Goal: Complete application form

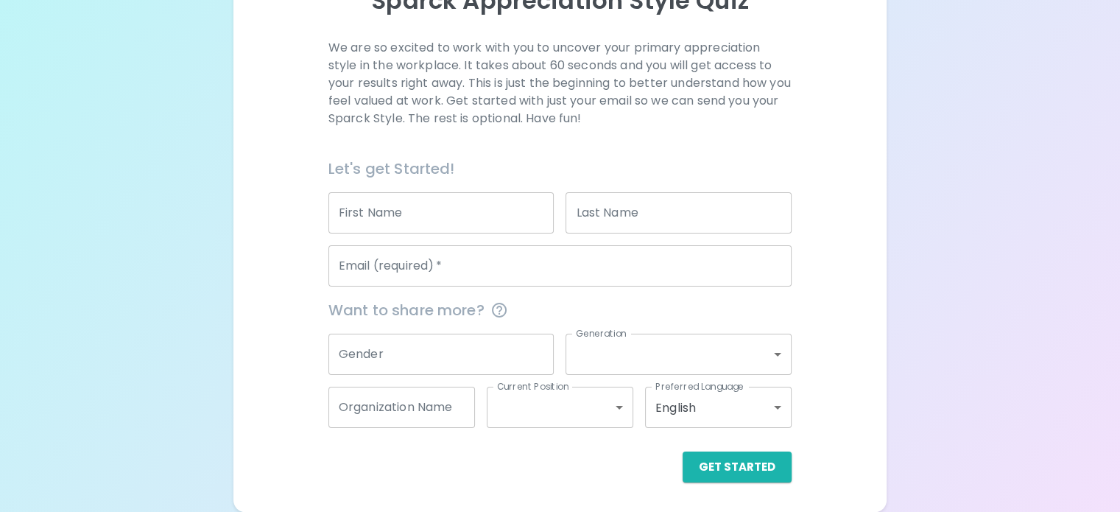
scroll to position [225, 0]
click at [500, 270] on input "Email (required)   *" at bounding box center [559, 265] width 463 height 41
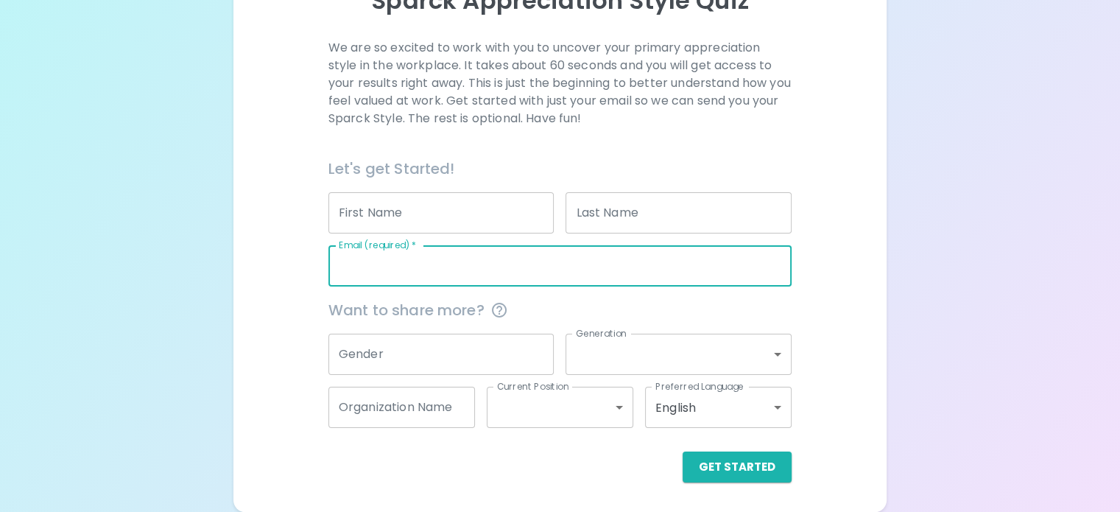
type input "[EMAIL_ADDRESS][DOMAIN_NAME]"
type input "[PERSON_NAME]"
type input "Zuperku"
click at [697, 463] on button "Get Started" at bounding box center [736, 466] width 109 height 31
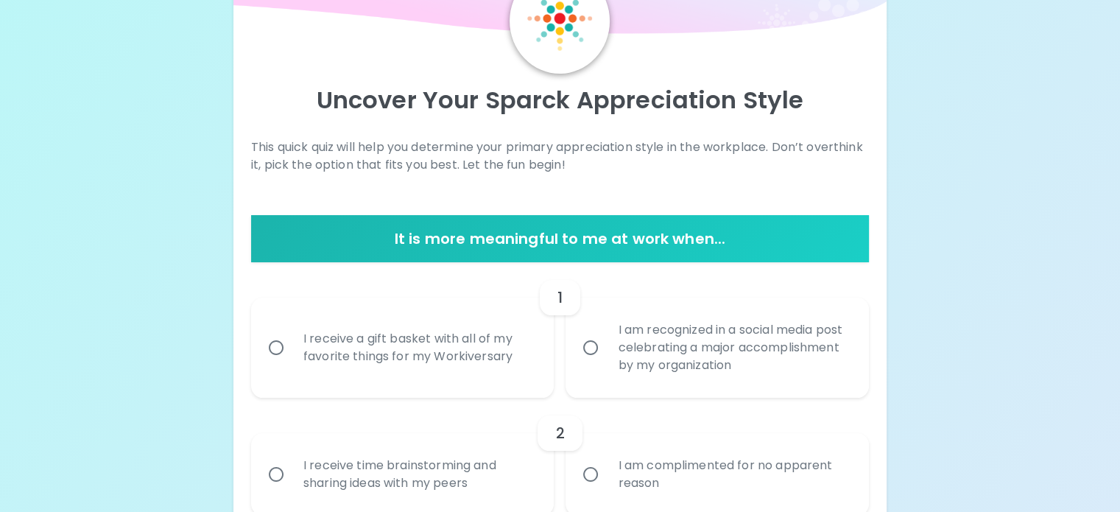
scroll to position [0, 0]
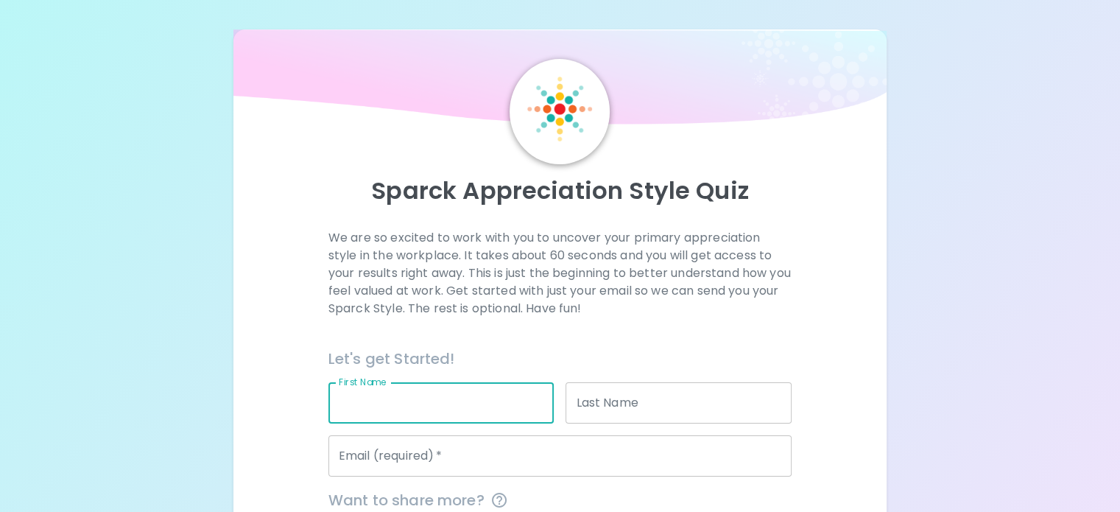
click at [462, 423] on input "First Name" at bounding box center [441, 402] width 226 height 41
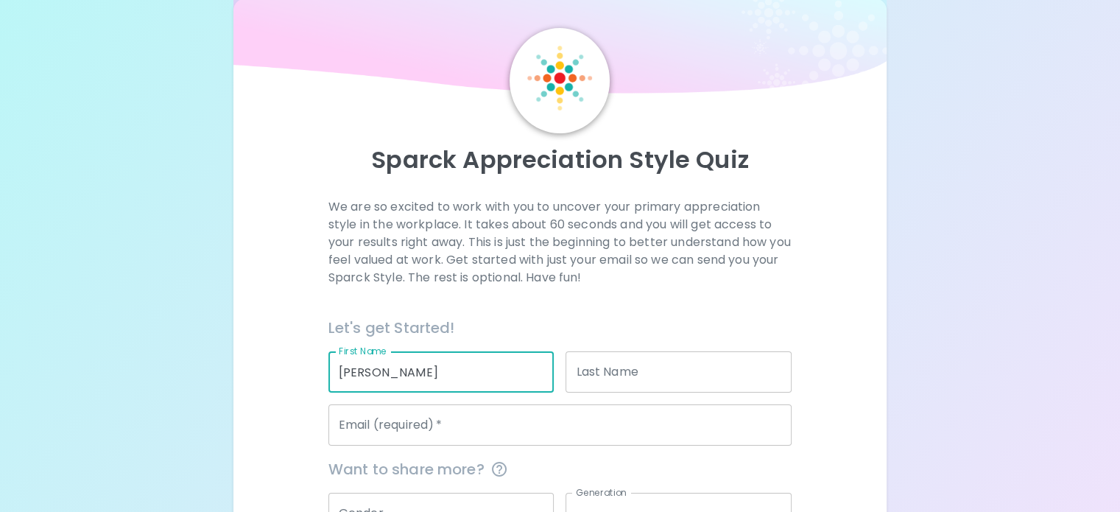
type input "Shelley"
click at [660, 339] on div "Let's get Started!" at bounding box center [554, 321] width 475 height 35
click at [429, 445] on input "Email (required)   *" at bounding box center [559, 424] width 463 height 41
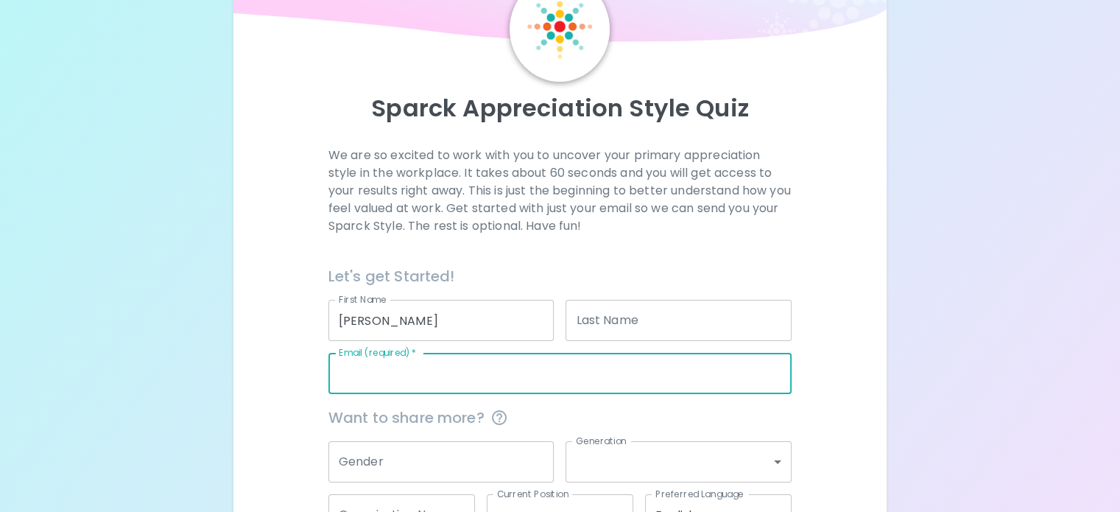
scroll to position [84, 0]
click at [494, 392] on input "Email (required)   *" at bounding box center [559, 371] width 463 height 41
type input "[EMAIL_ADDRESS][DOMAIN_NAME]"
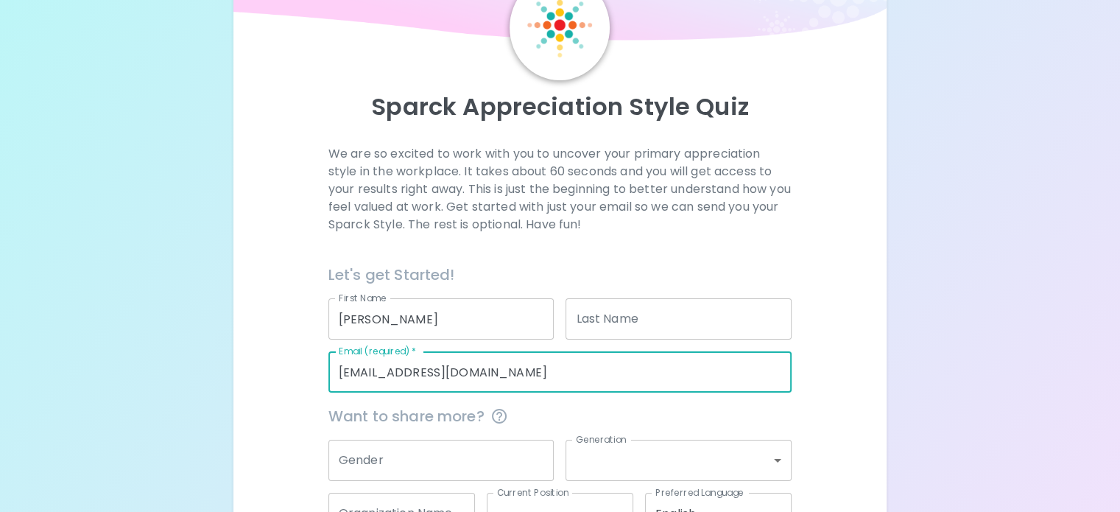
type input "Zuperku"
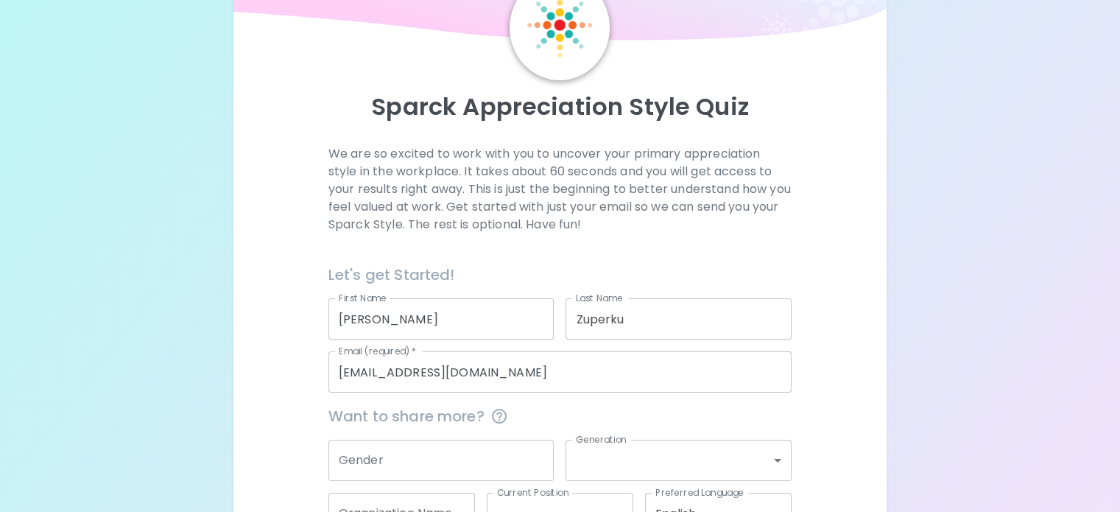
click at [760, 325] on div "We are so excited to work with you to uncover your primary appreciation style i…" at bounding box center [560, 366] width 618 height 443
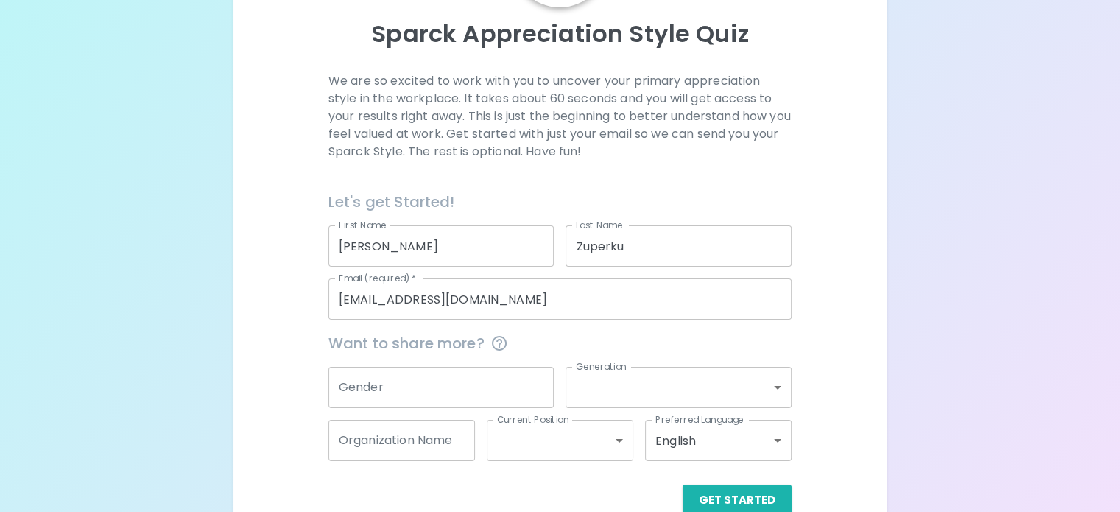
scroll to position [225, 0]
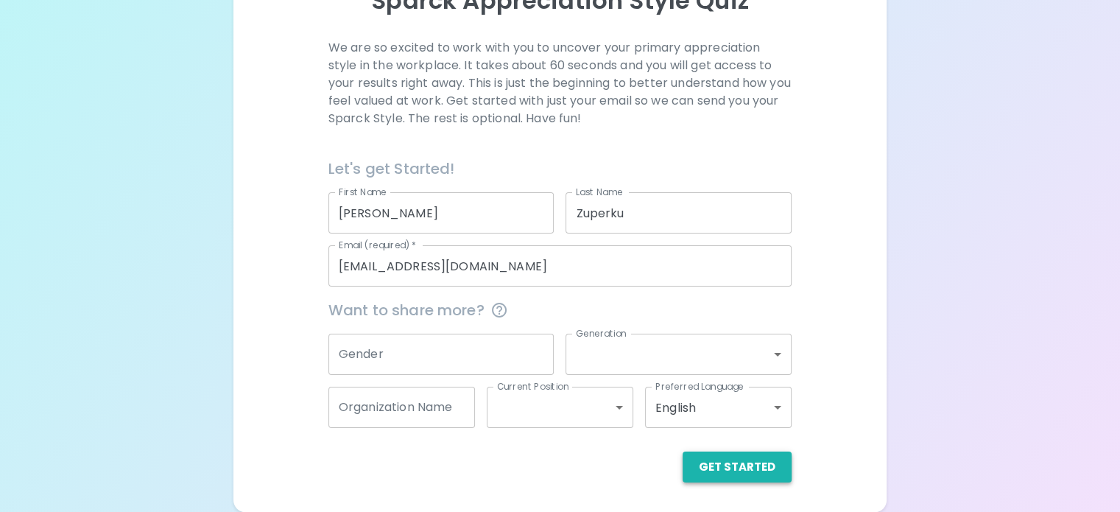
click at [682, 469] on button "Get Started" at bounding box center [736, 466] width 109 height 31
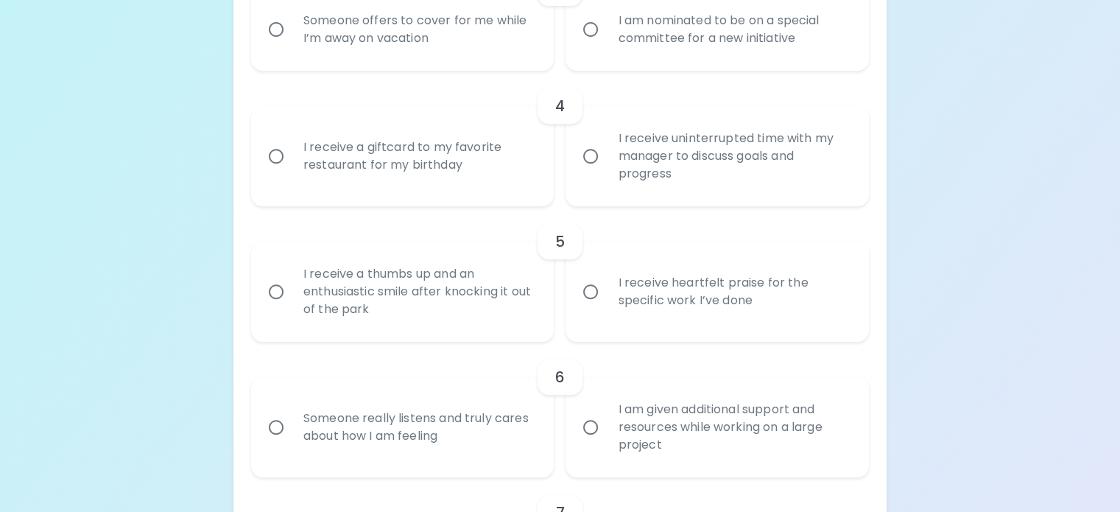
scroll to position [740, 0]
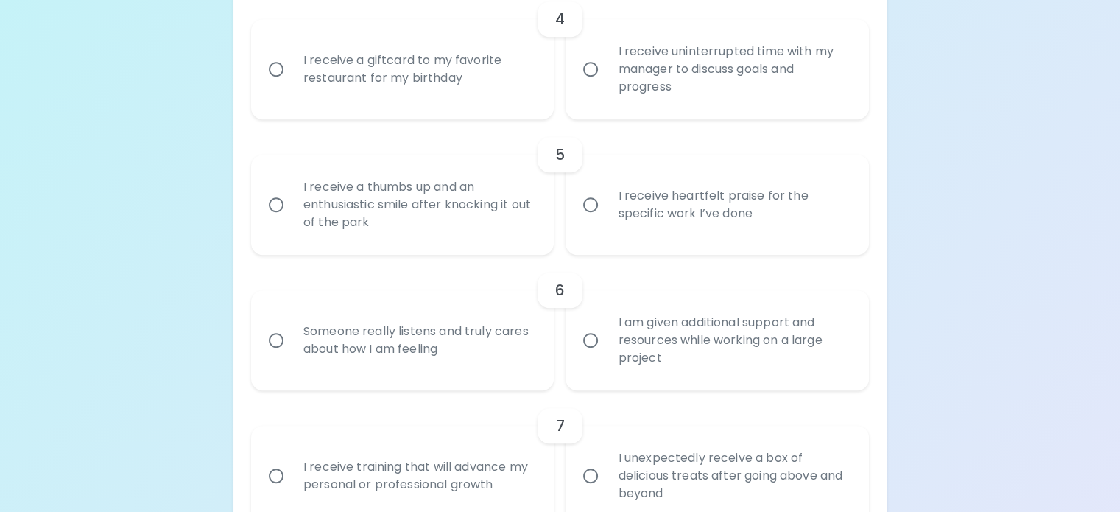
click at [592, 220] on input "I receive heartfelt praise for the specific work I’ve done" at bounding box center [590, 204] width 31 height 31
radio input "true"
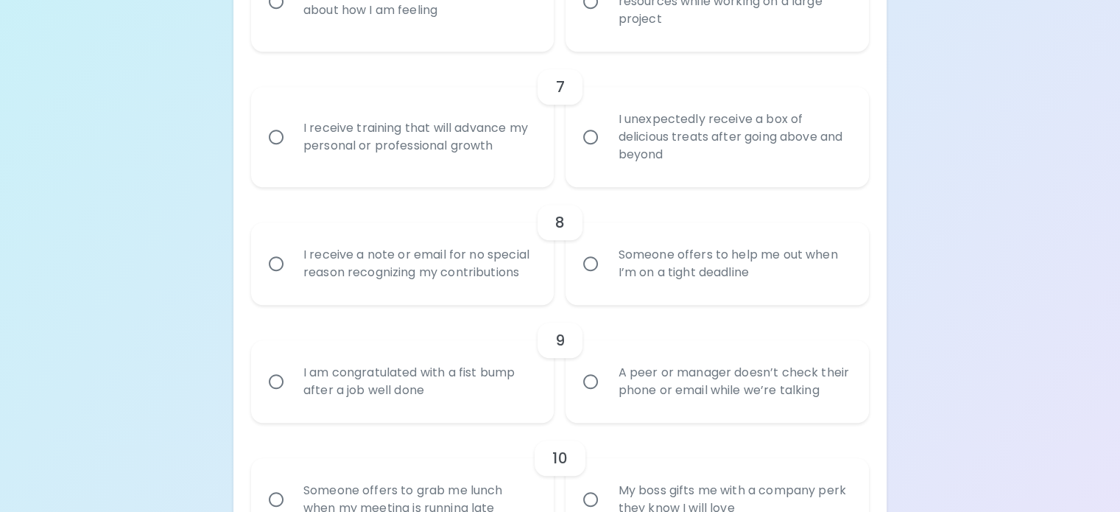
scroll to position [1152, 0]
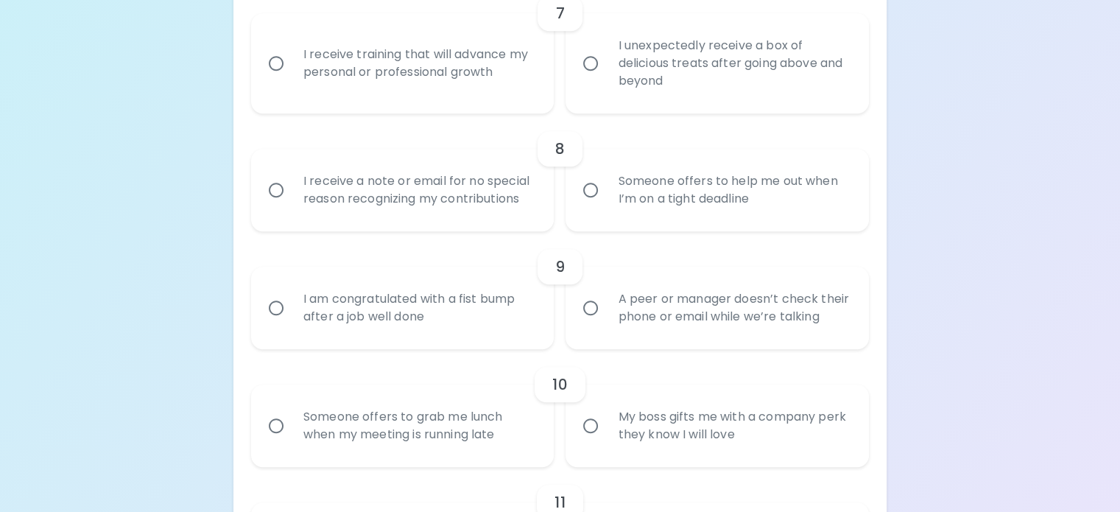
click at [292, 205] on input "I receive a note or email for no special reason recognizing my contributions" at bounding box center [276, 189] width 31 height 31
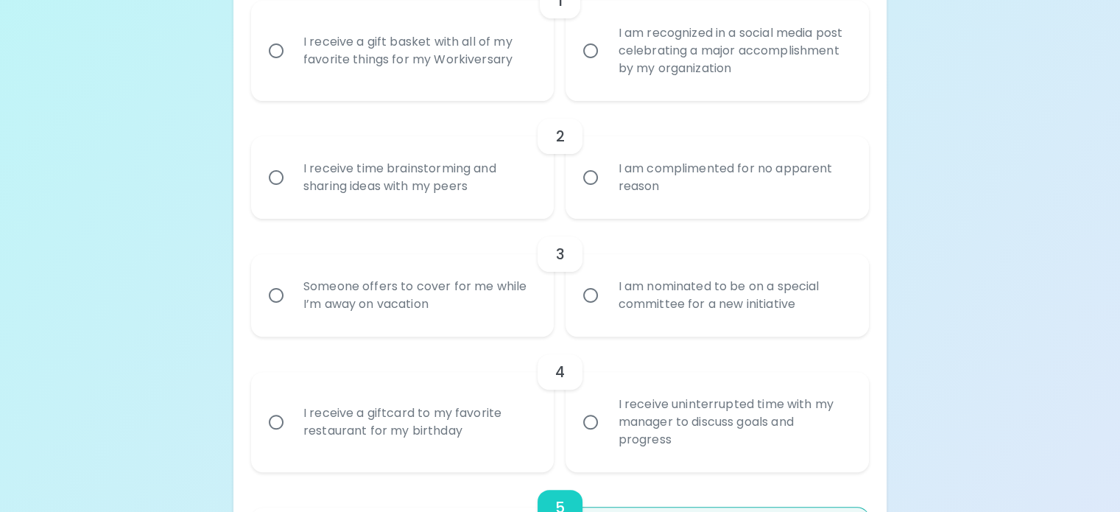
scroll to position [239, 0]
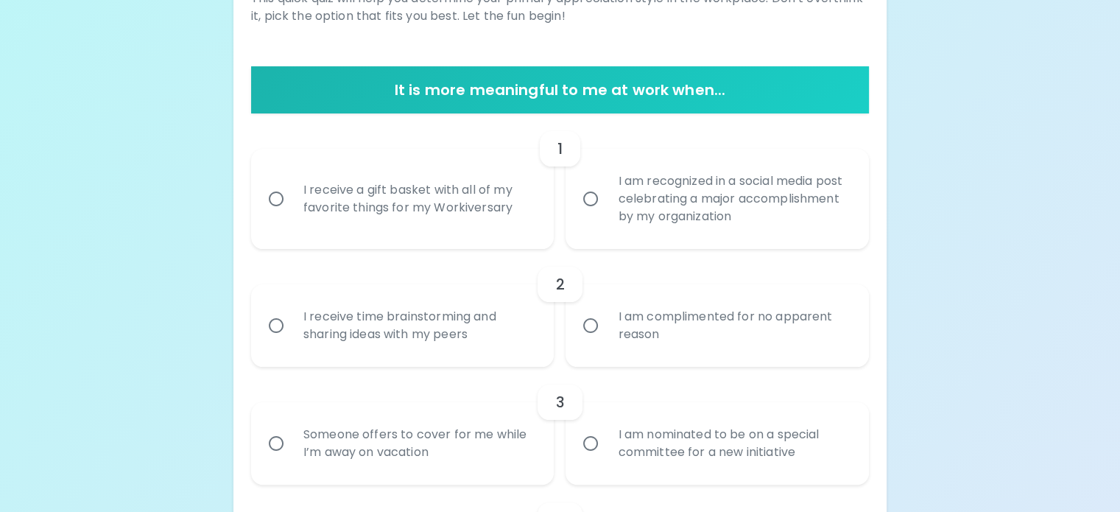
radio input "true"
click at [292, 341] on input "I receive time brainstorming and sharing ideas with my peers" at bounding box center [276, 325] width 31 height 31
radio input "false"
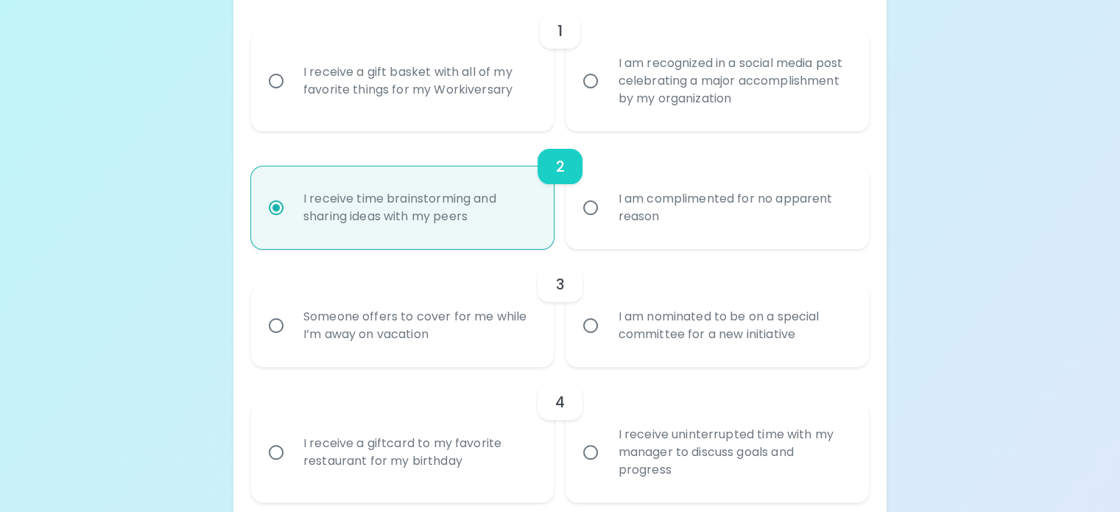
scroll to position [431, 0]
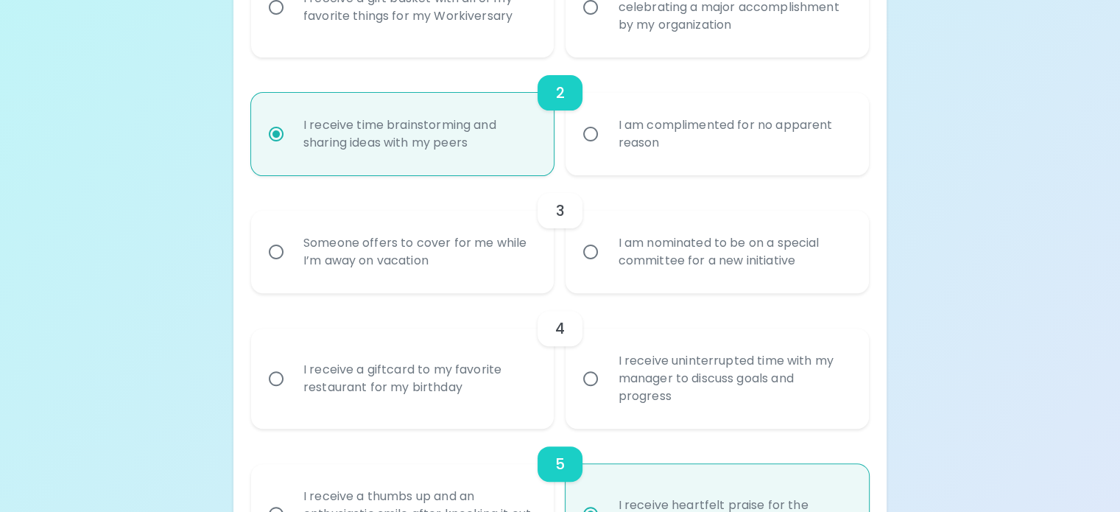
radio input "true"
click at [597, 267] on input "I am nominated to be on a special committee for a new initiative" at bounding box center [590, 251] width 31 height 31
radio input "false"
radio input "true"
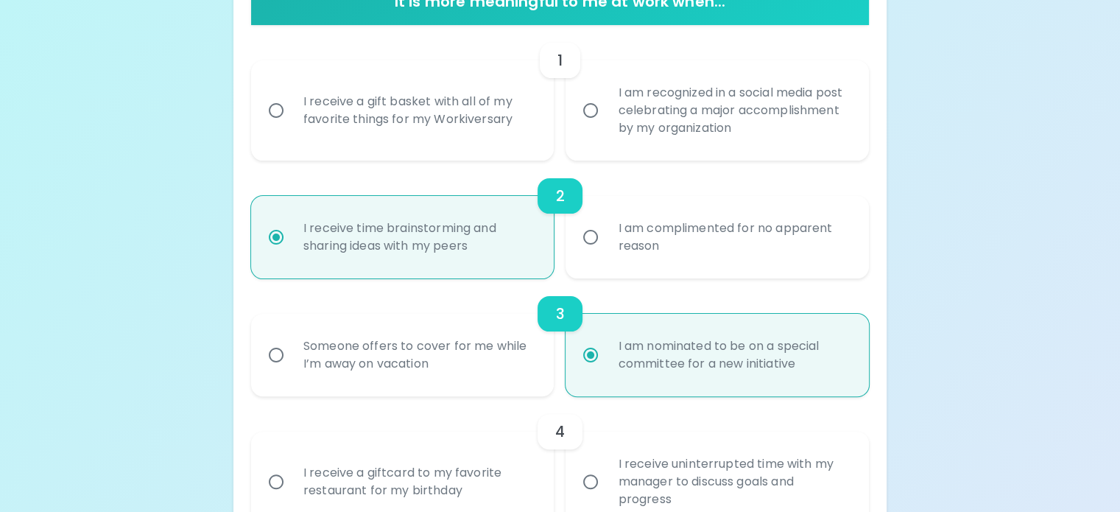
radio input "true"
click at [292, 126] on input "I receive a gift basket with all of my favorite things for my Workiversary" at bounding box center [276, 110] width 31 height 31
radio input "false"
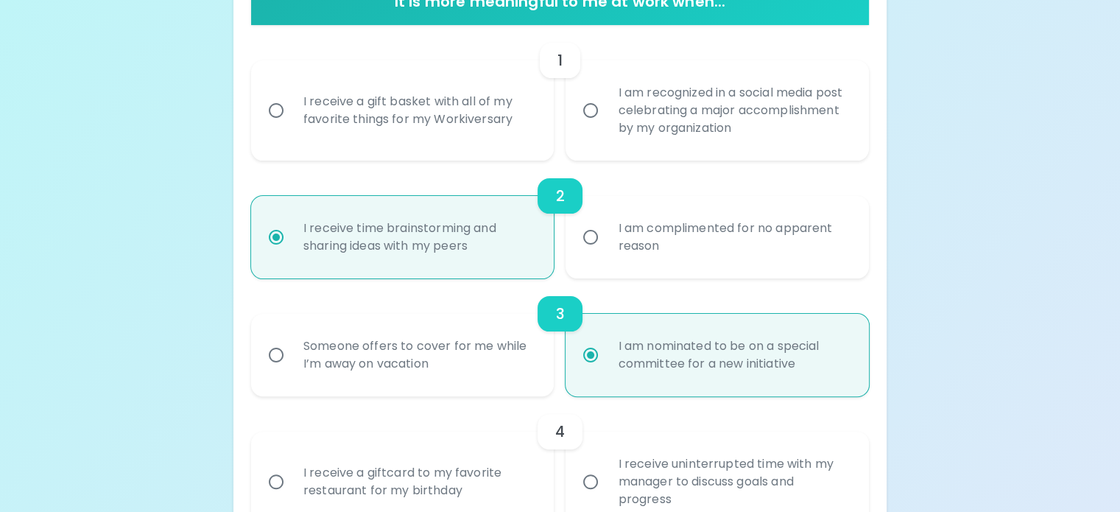
radio input "true"
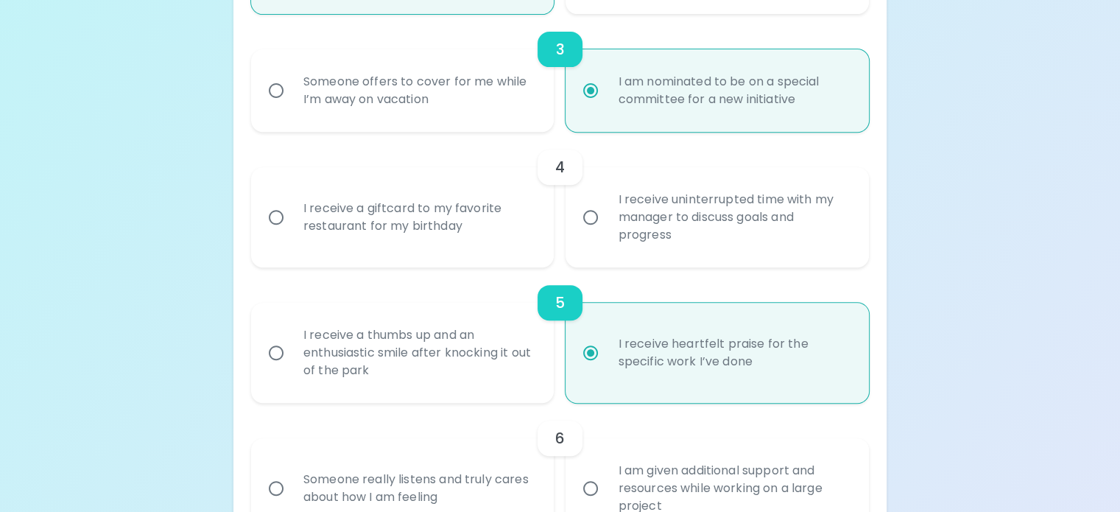
scroll to position [593, 0]
radio input "true"
click at [292, 232] on input "I receive a giftcard to my favorite restaurant for my birthday" at bounding box center [276, 216] width 31 height 31
radio input "false"
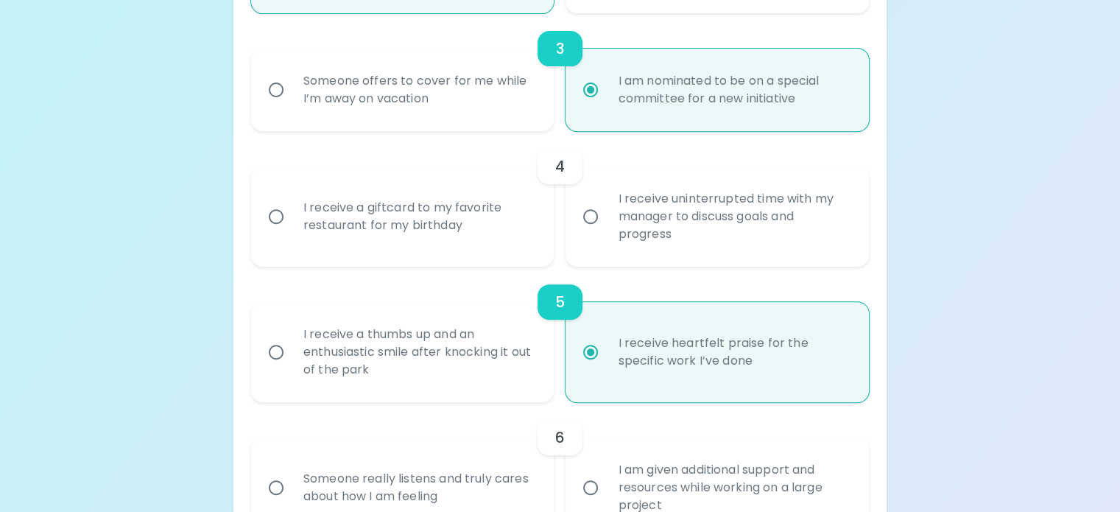
radio input "false"
radio input "true"
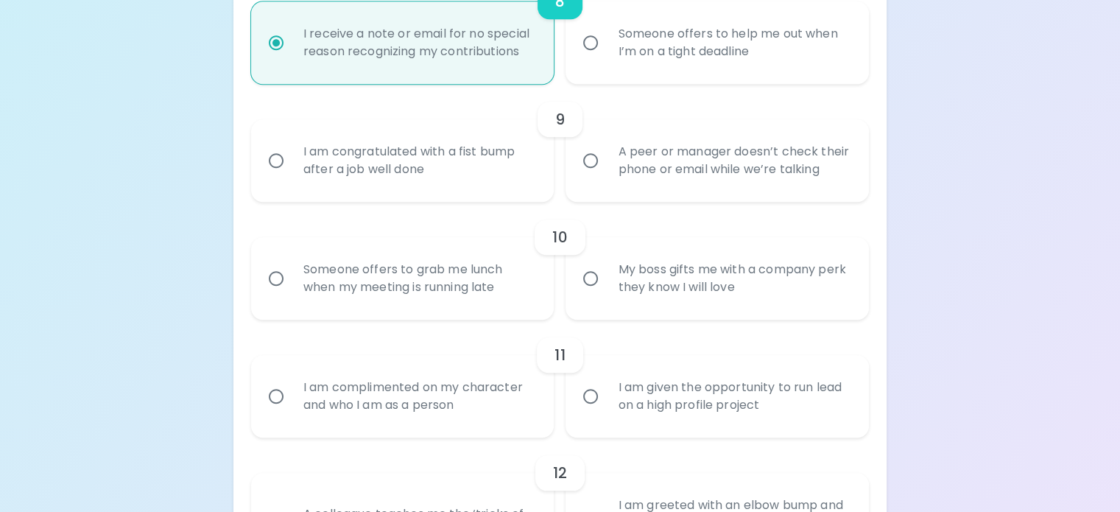
scroll to position [1373, 0]
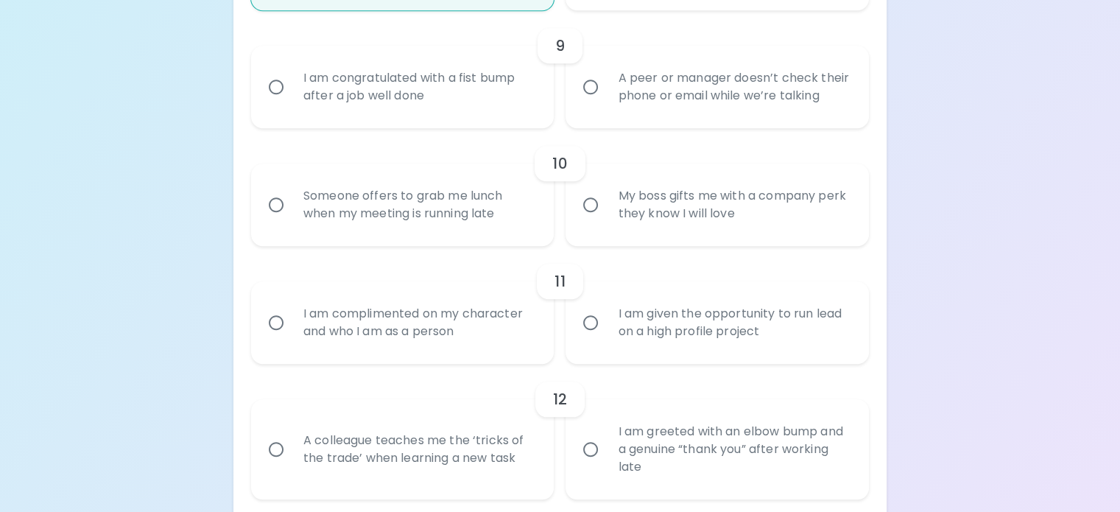
radio input "true"
click at [588, 102] on input "A peer or manager doesn’t check their phone or email while we’re talking" at bounding box center [590, 86] width 31 height 31
radio input "false"
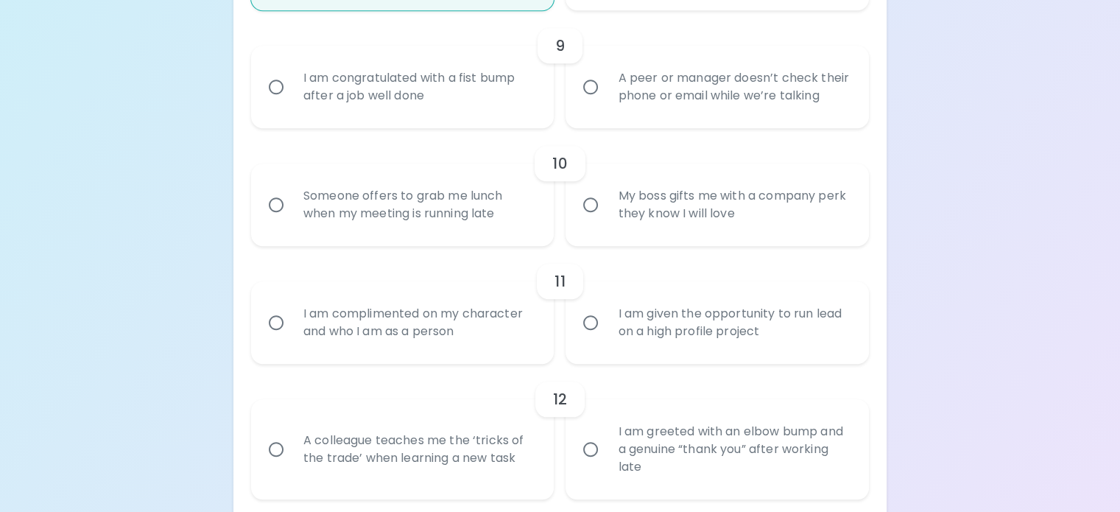
radio input "false"
radio input "true"
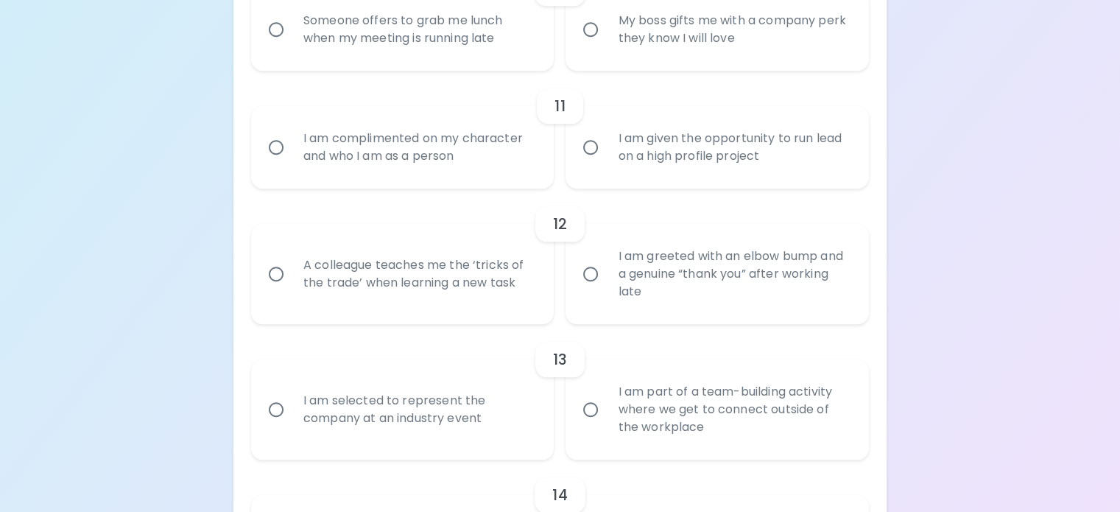
scroll to position [1564, 0]
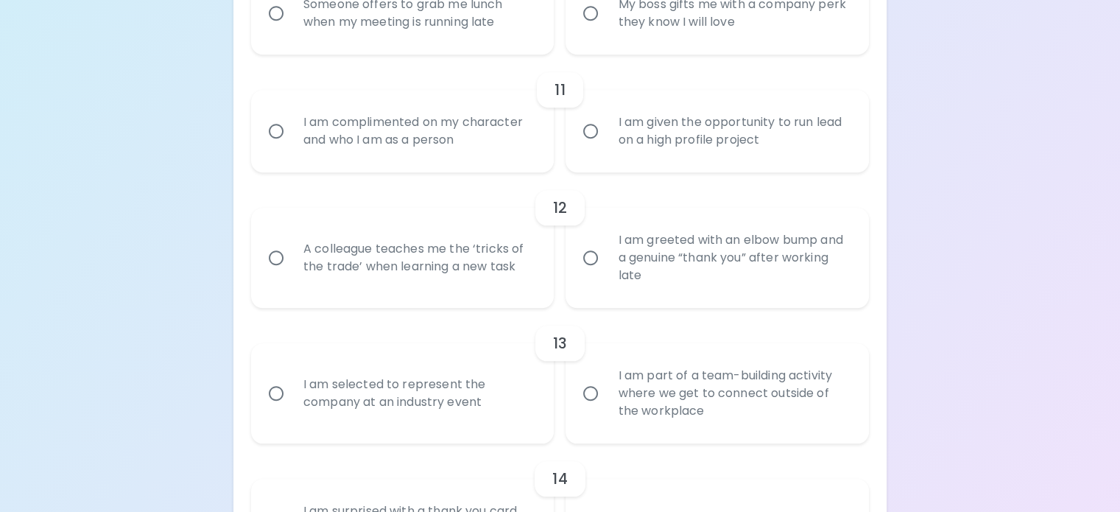
radio input "true"
click at [292, 29] on input "Someone offers to grab me lunch when my meeting is running late" at bounding box center [276, 13] width 31 height 31
radio input "false"
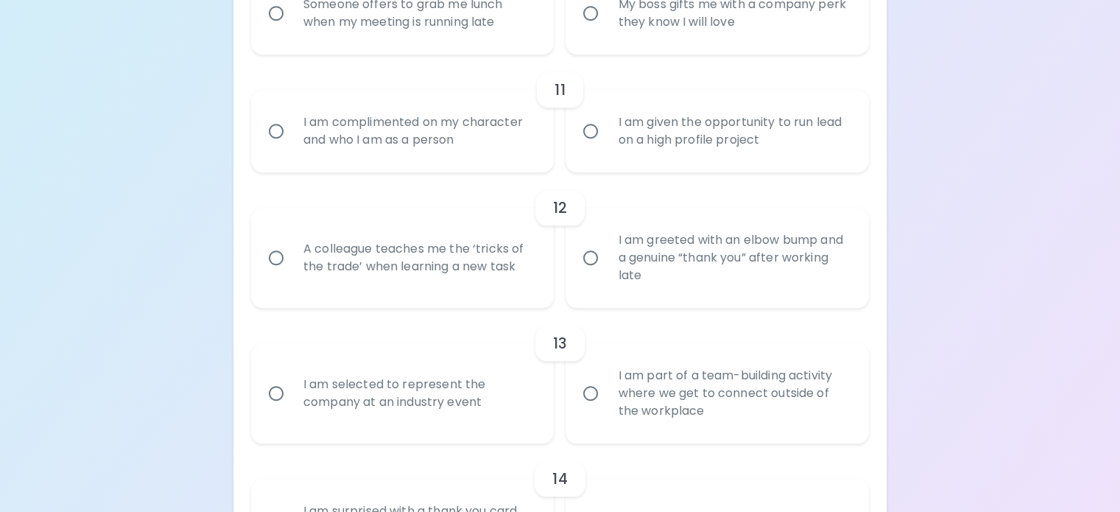
radio input "false"
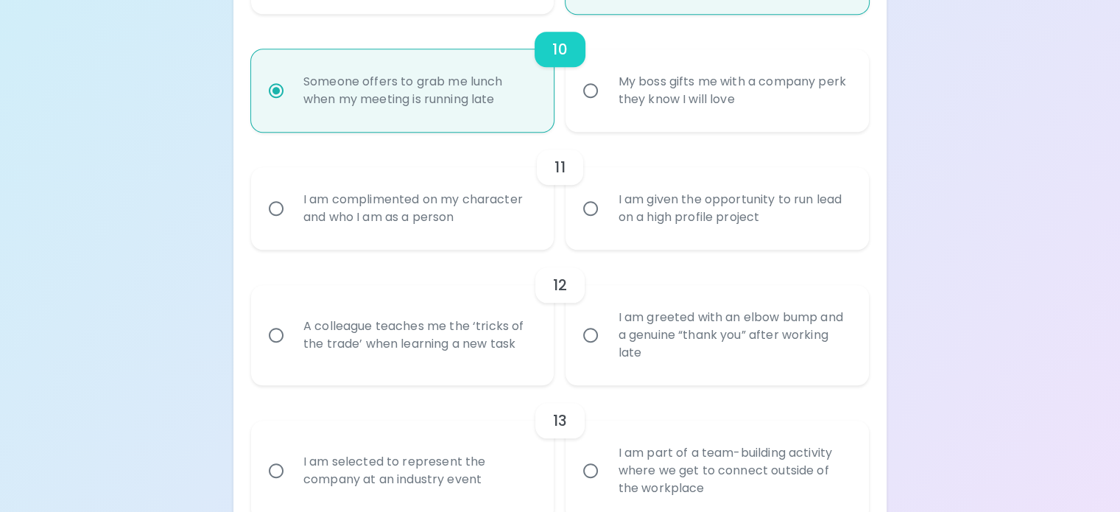
scroll to position [1314, 0]
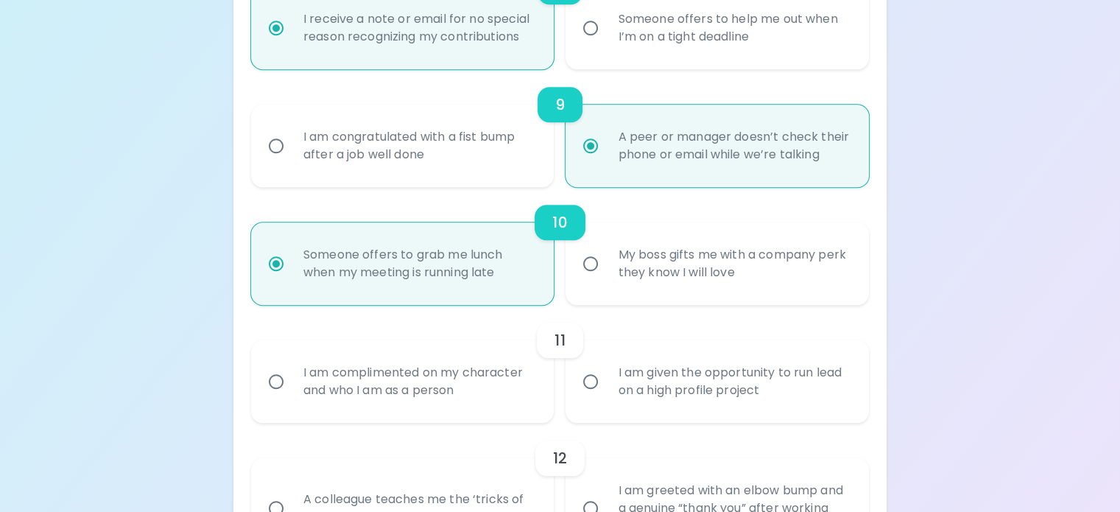
radio input "true"
radio input "false"
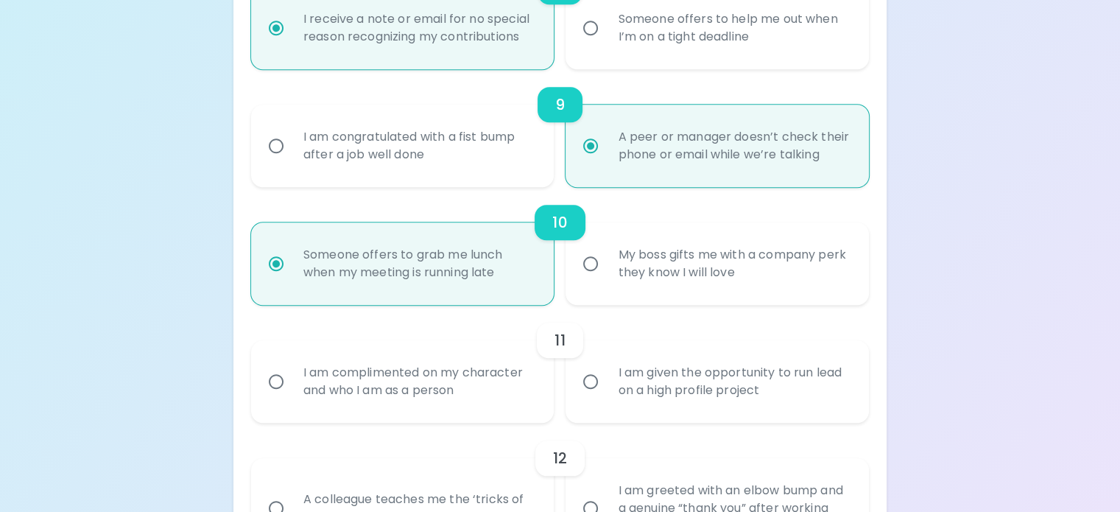
radio input "false"
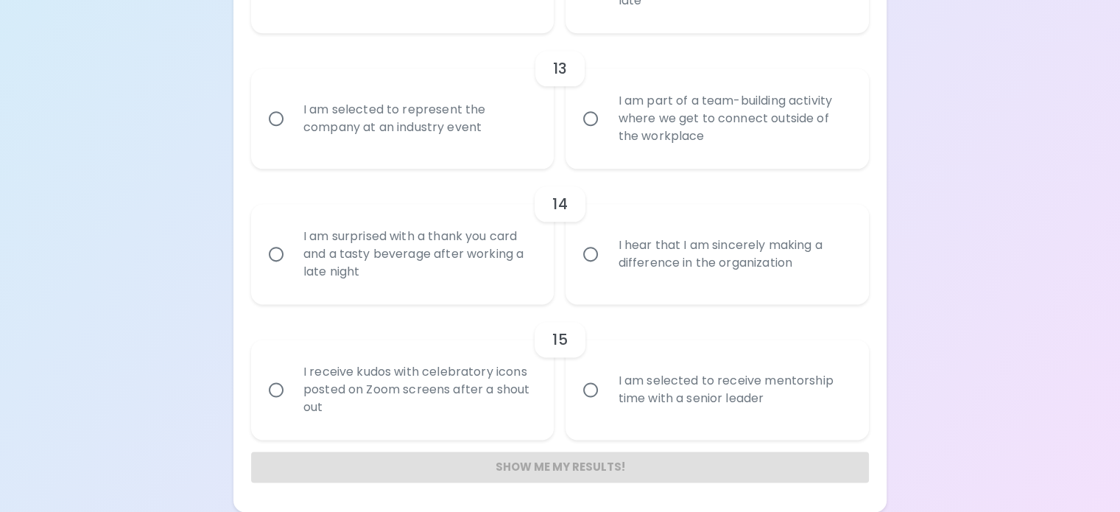
scroll to position [2021, 0]
radio input "true"
radio input "false"
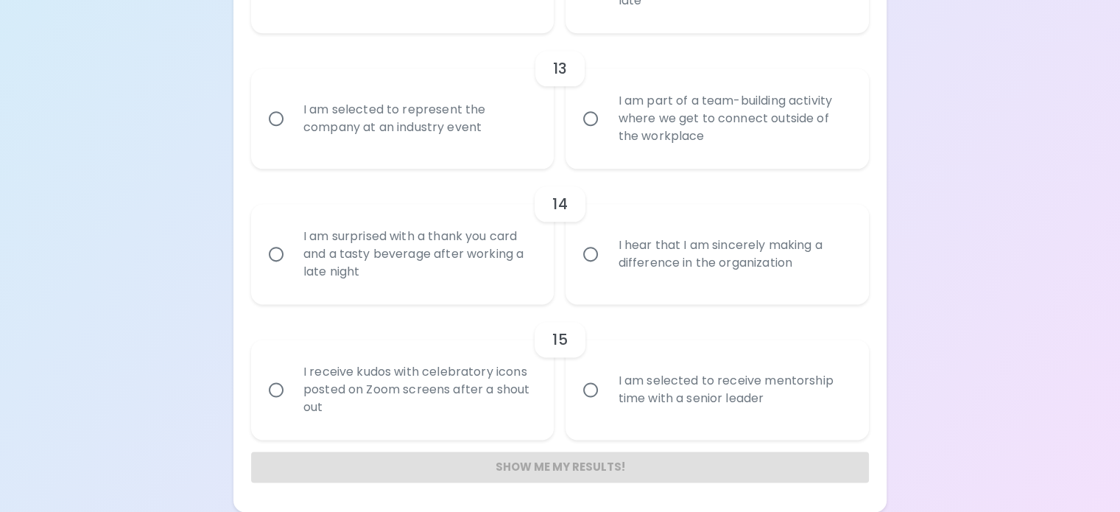
radio input "false"
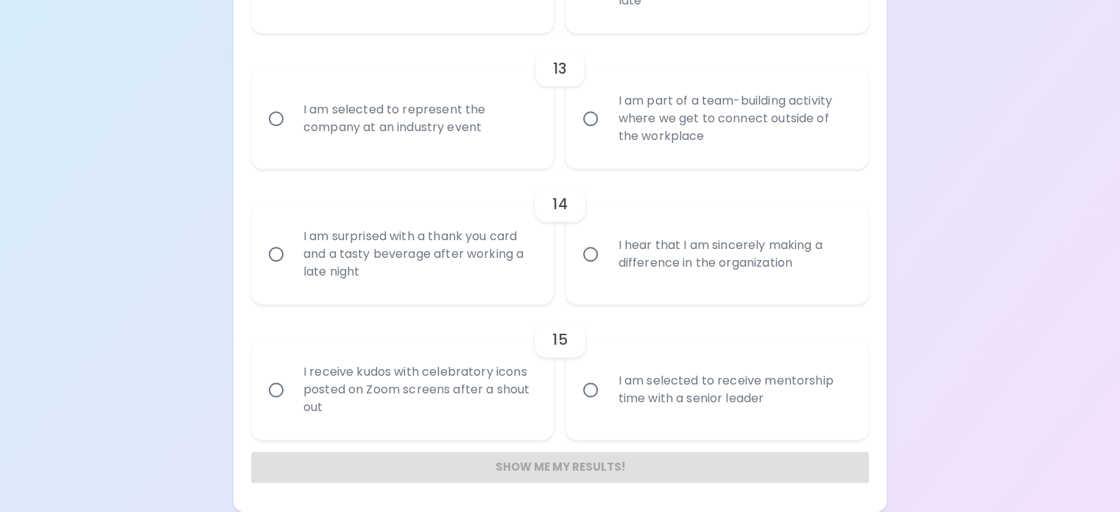
radio input "true"
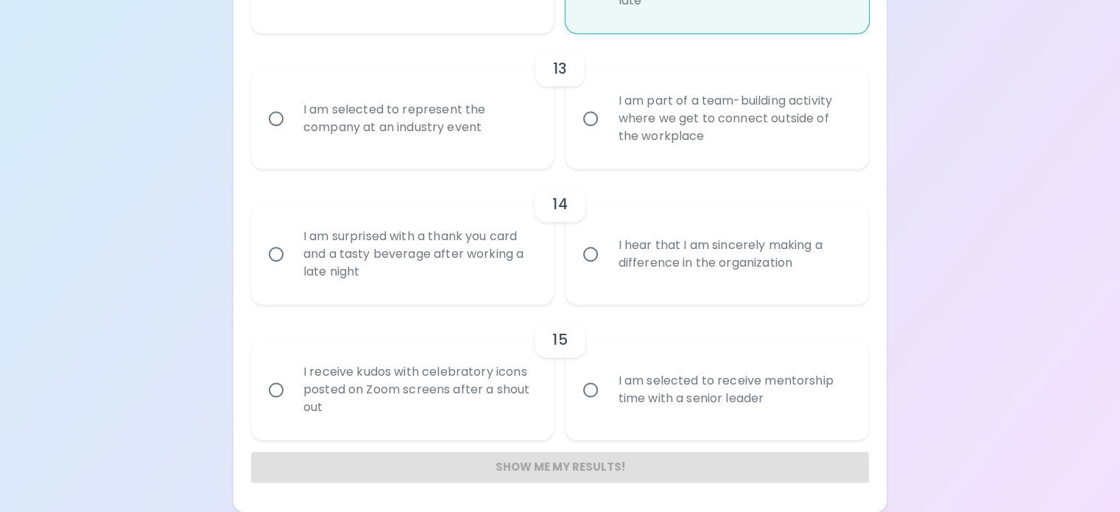
scroll to position [2138, 0]
radio input "true"
click at [594, 134] on input "I am part of a team-building activity where we get to connect outside of the wo…" at bounding box center [590, 118] width 31 height 31
radio input "false"
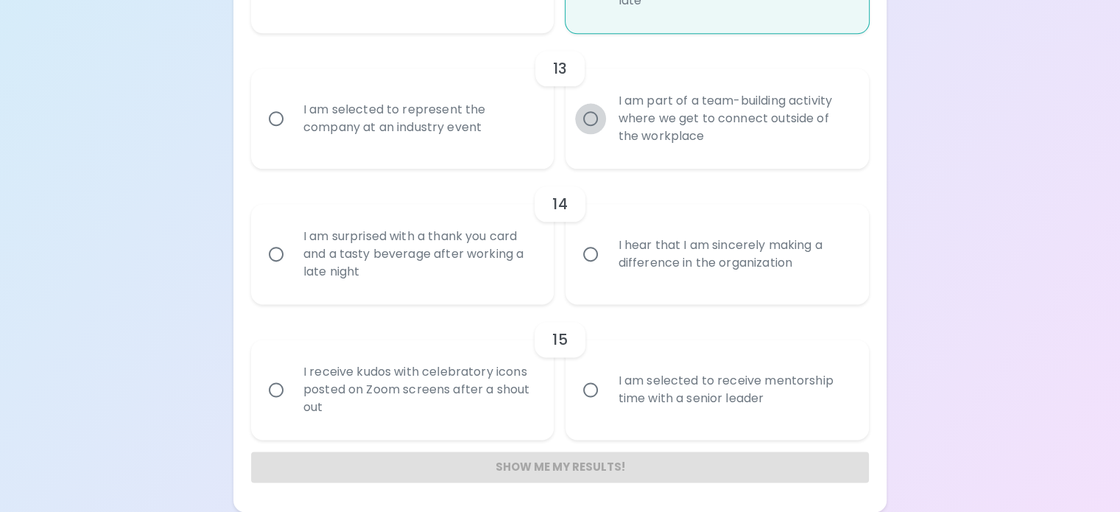
radio input "false"
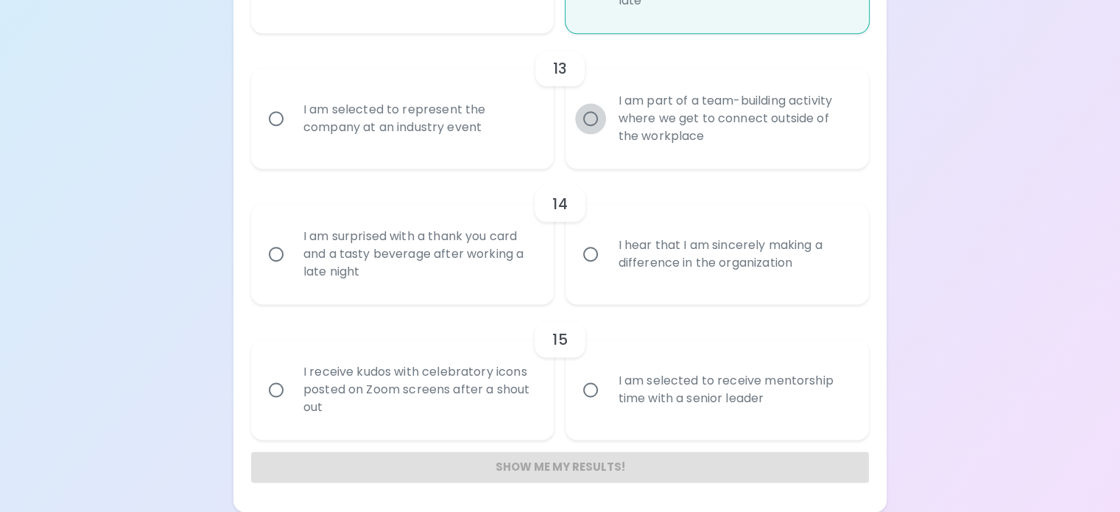
radio input "false"
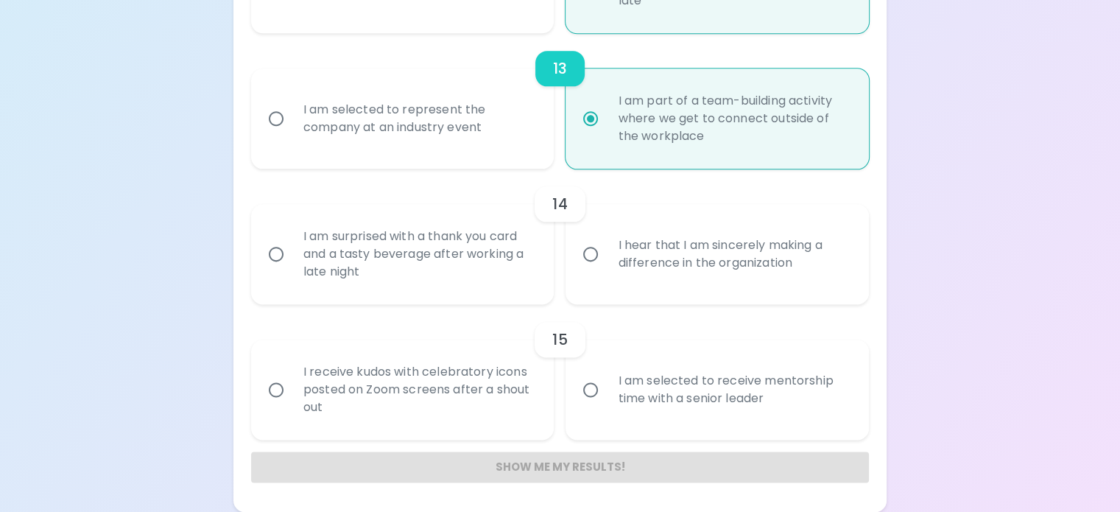
scroll to position [2309, 0]
radio input "true"
click at [292, 374] on input "I receive kudos with celebratory icons posted on Zoom screens after a shout out" at bounding box center [276, 389] width 31 height 31
radio input "false"
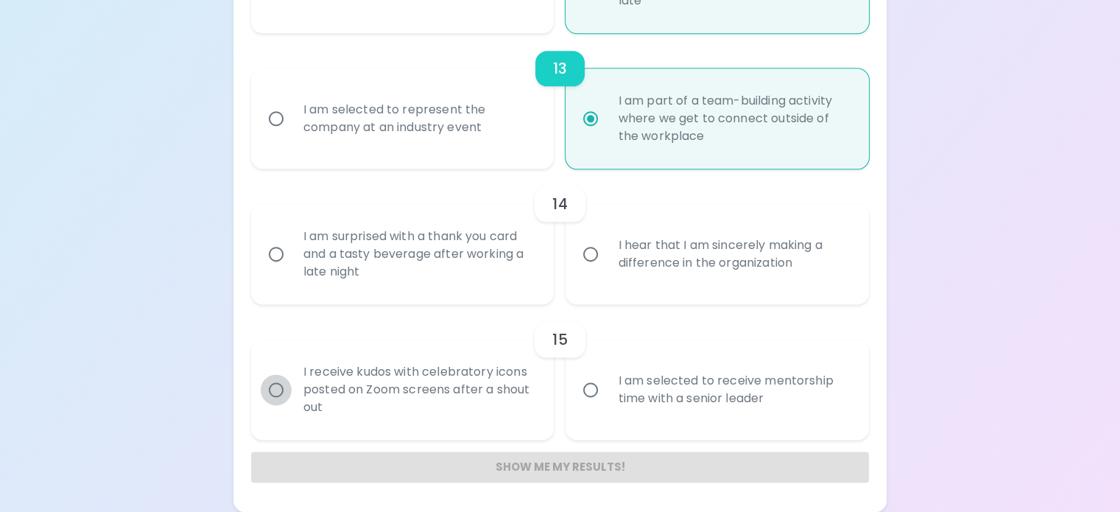
radio input "false"
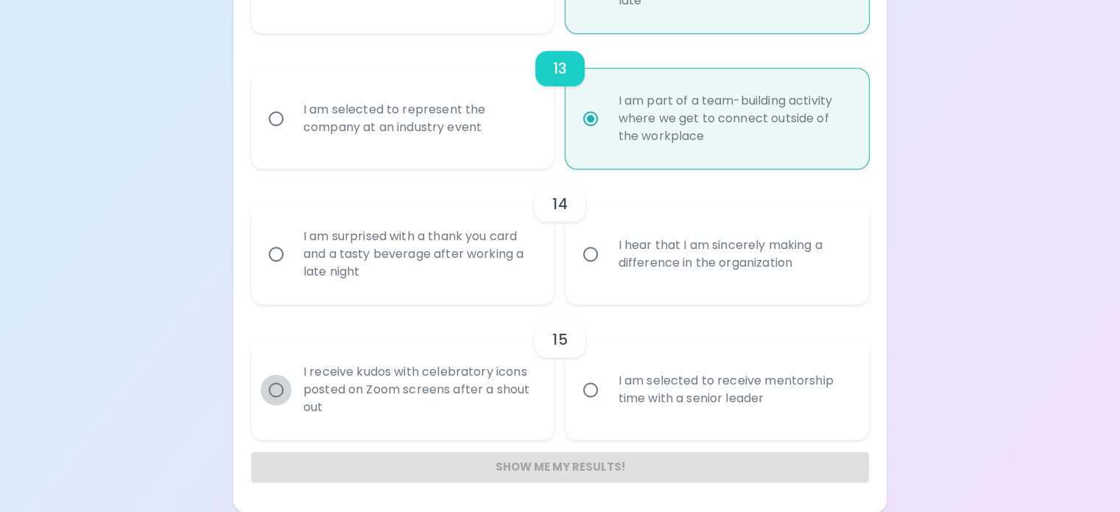
radio input "false"
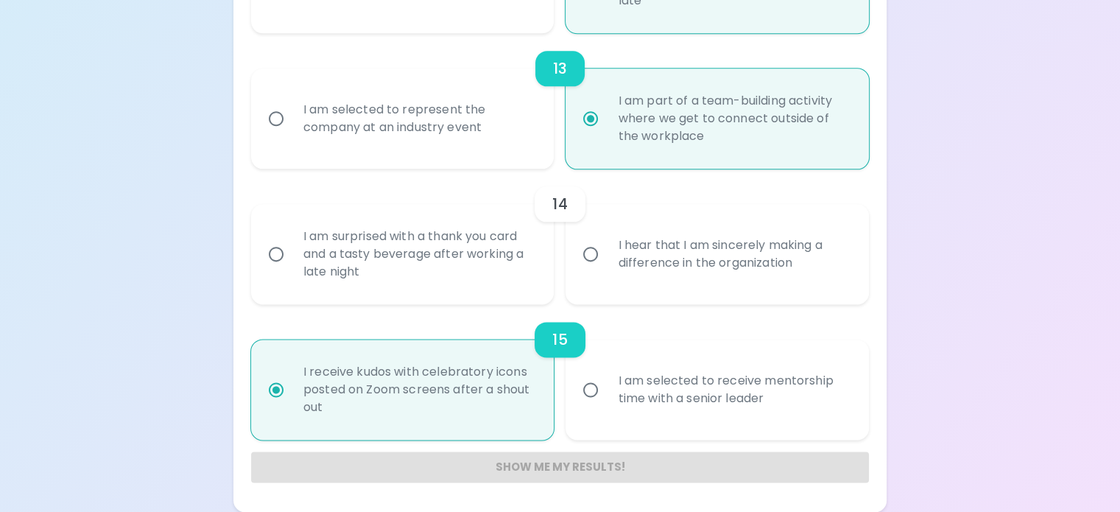
radio input "true"
click at [292, 239] on input "I am surprised with a thank you card and a tasty beverage after working a late …" at bounding box center [276, 254] width 31 height 31
radio input "false"
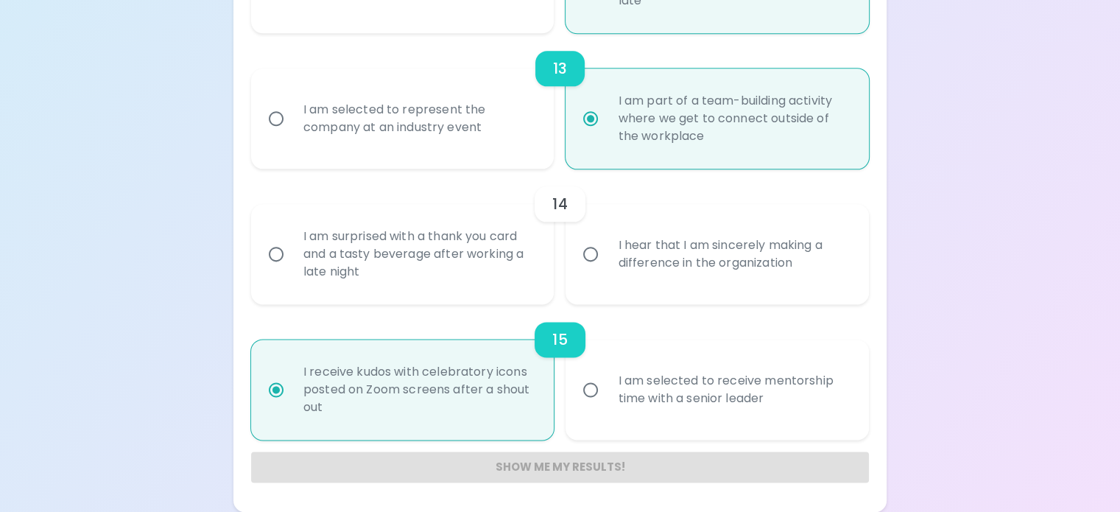
radio input "false"
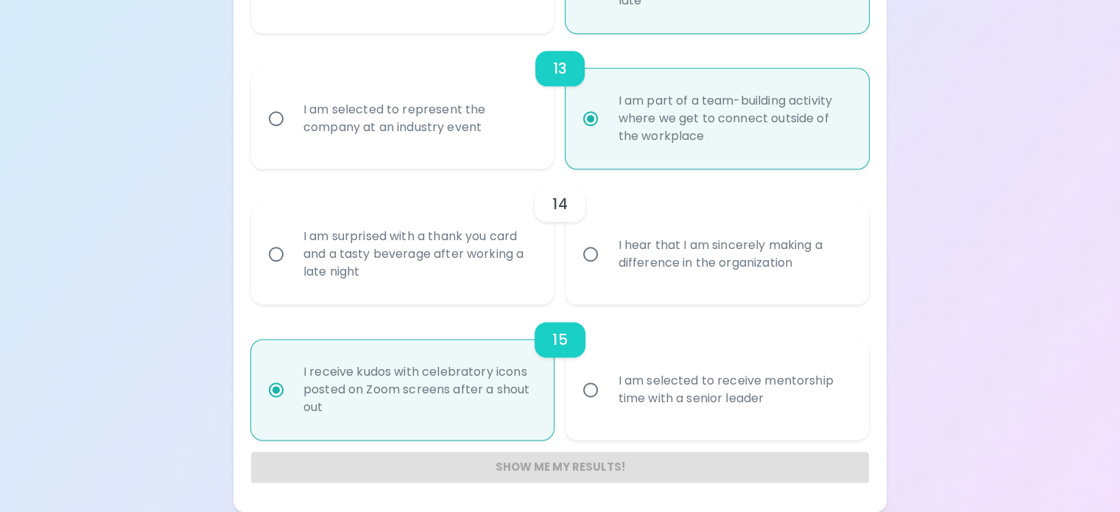
radio input "false"
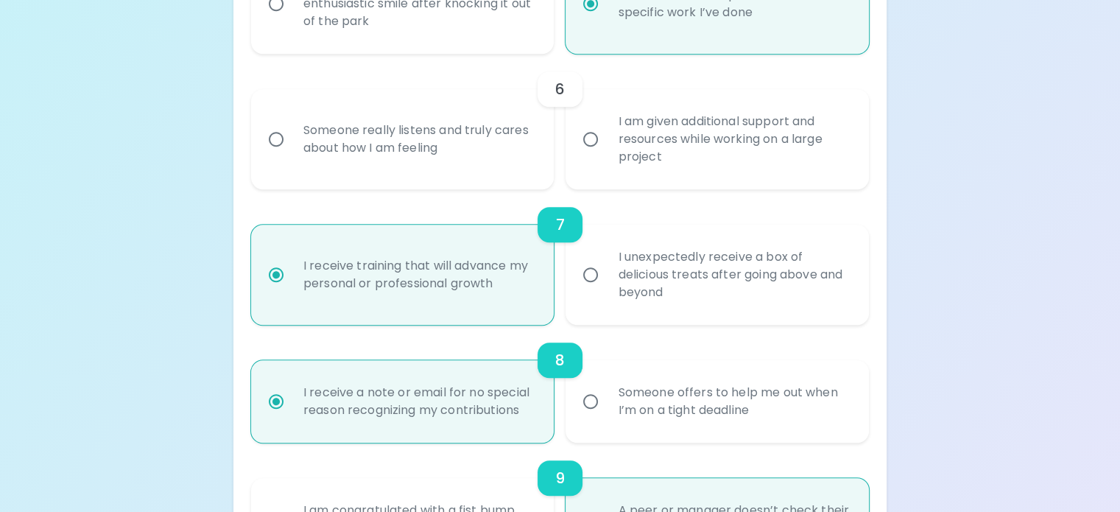
scroll to position [1058, 0]
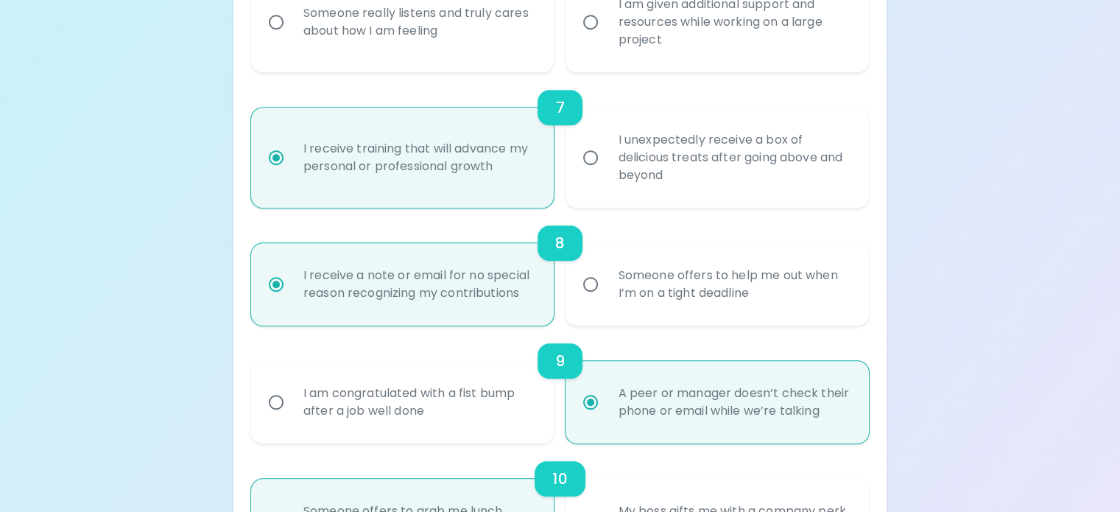
radio input "true"
click at [292, 38] on input "Someone really listens and truly cares about how I am feeling" at bounding box center [276, 22] width 31 height 31
radio input "false"
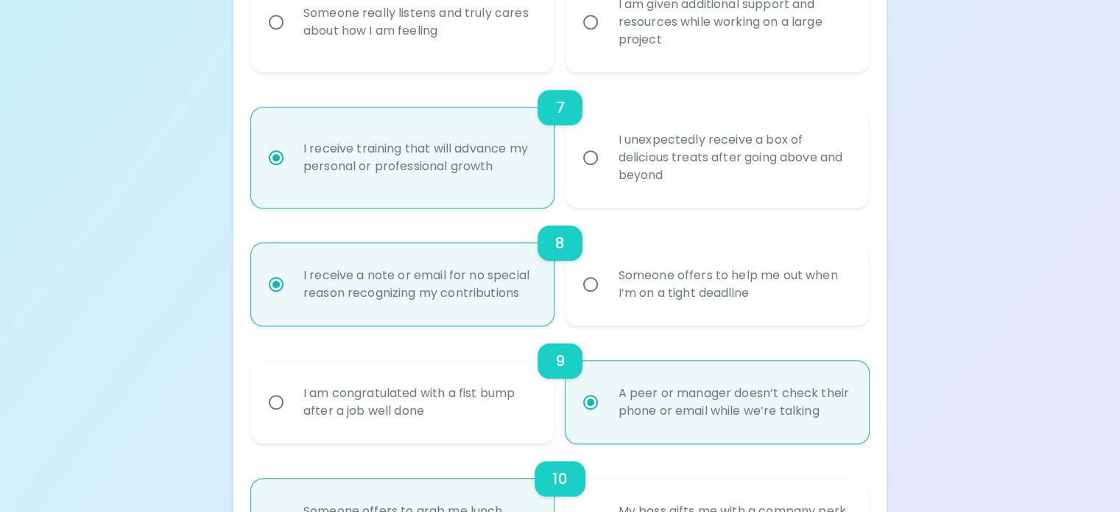
radio input "false"
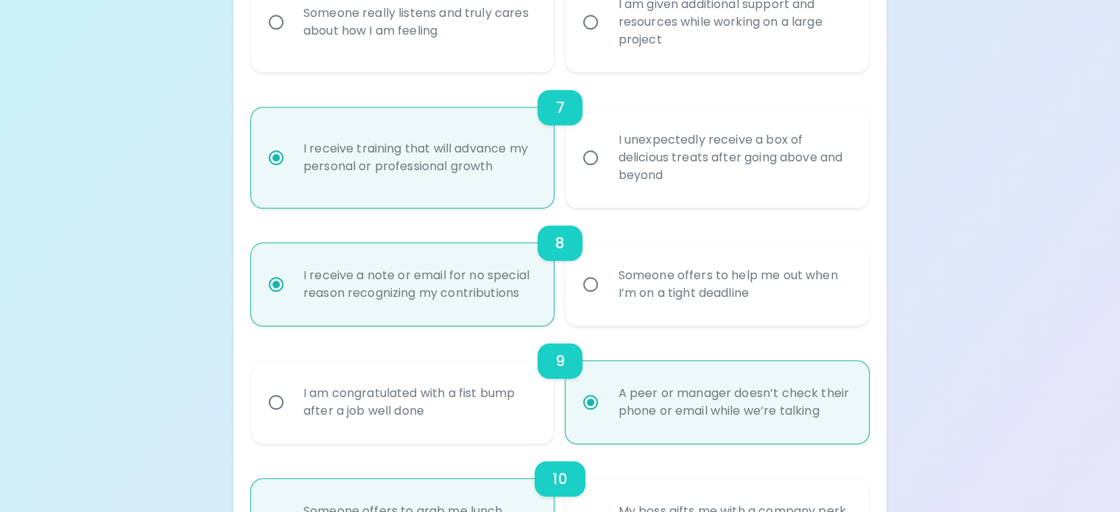
radio input "false"
radio input "true"
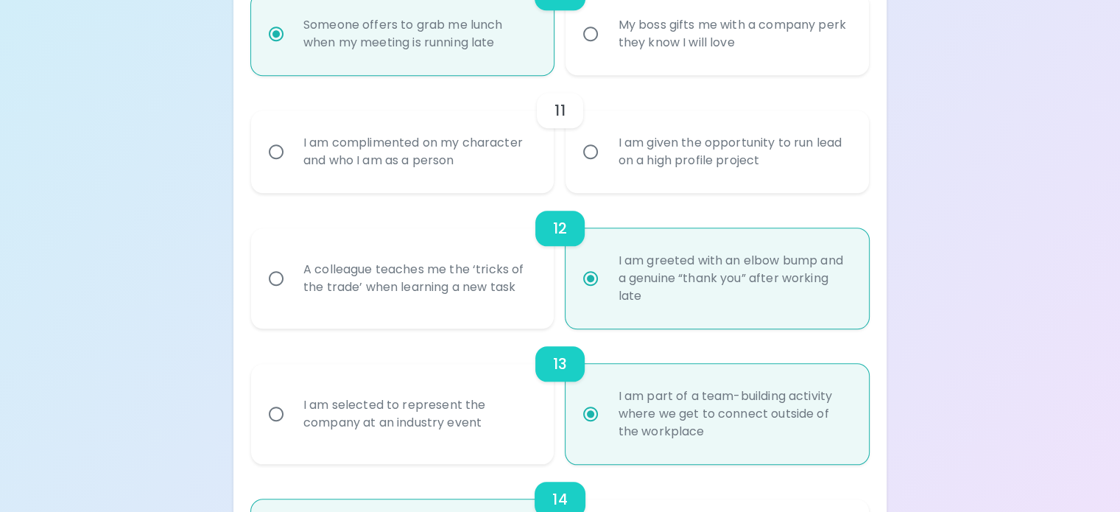
scroll to position [1912, 0]
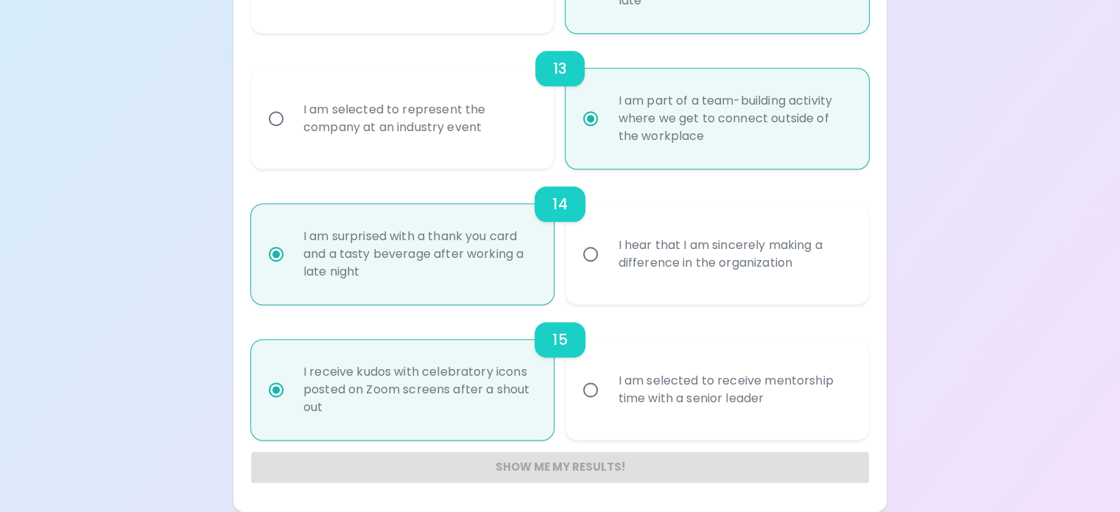
radio input "true"
radio input "false"
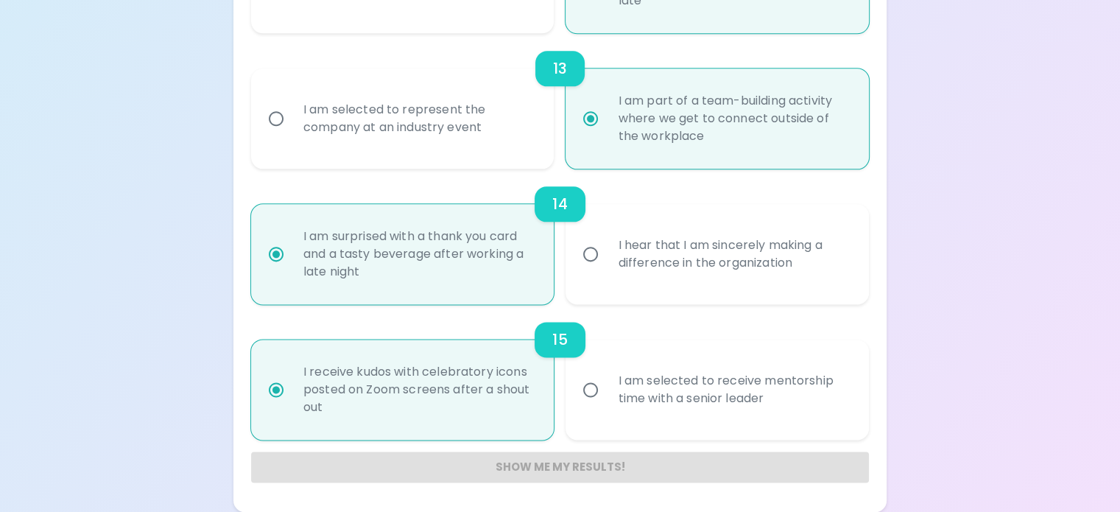
radio input "false"
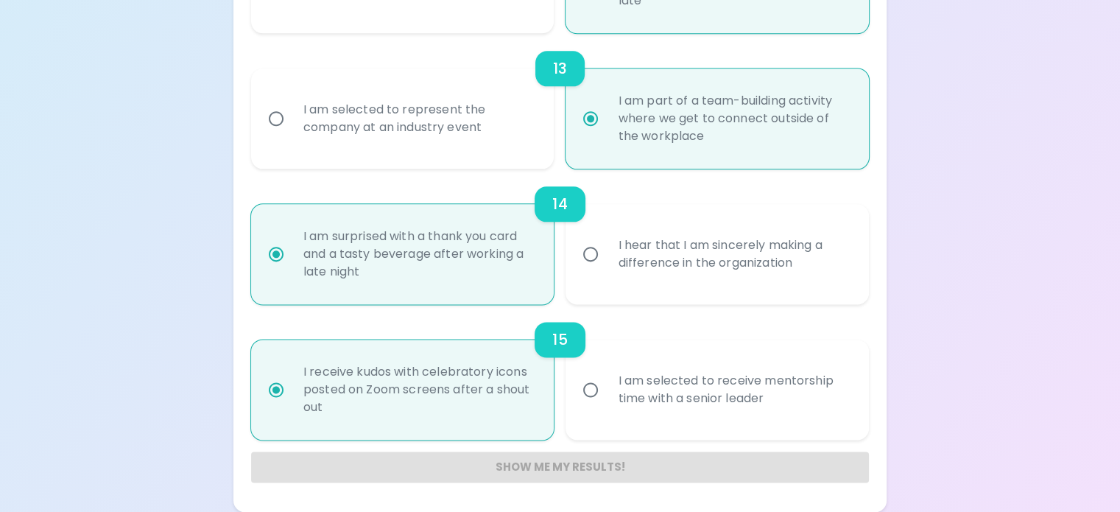
radio input "false"
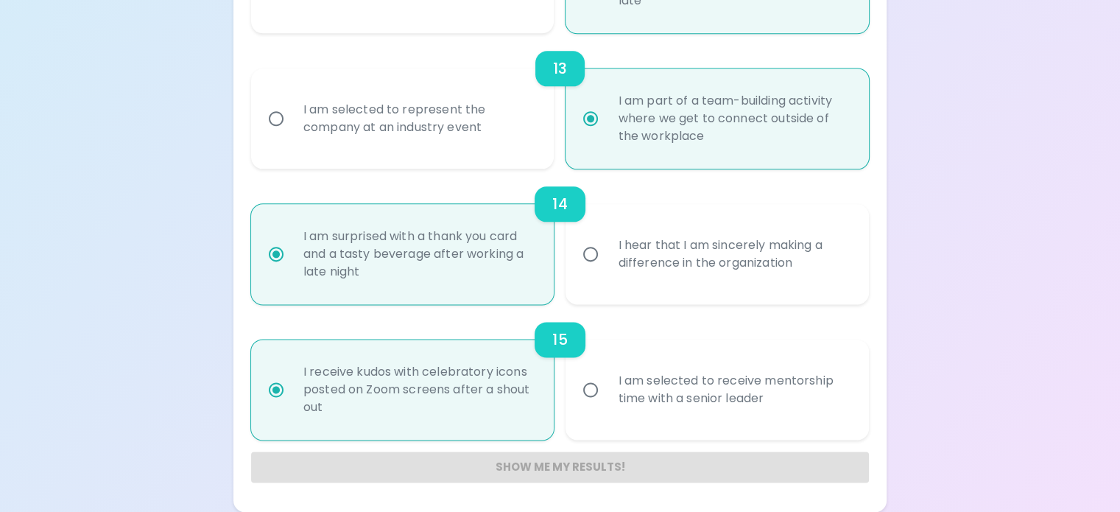
radio input "true"
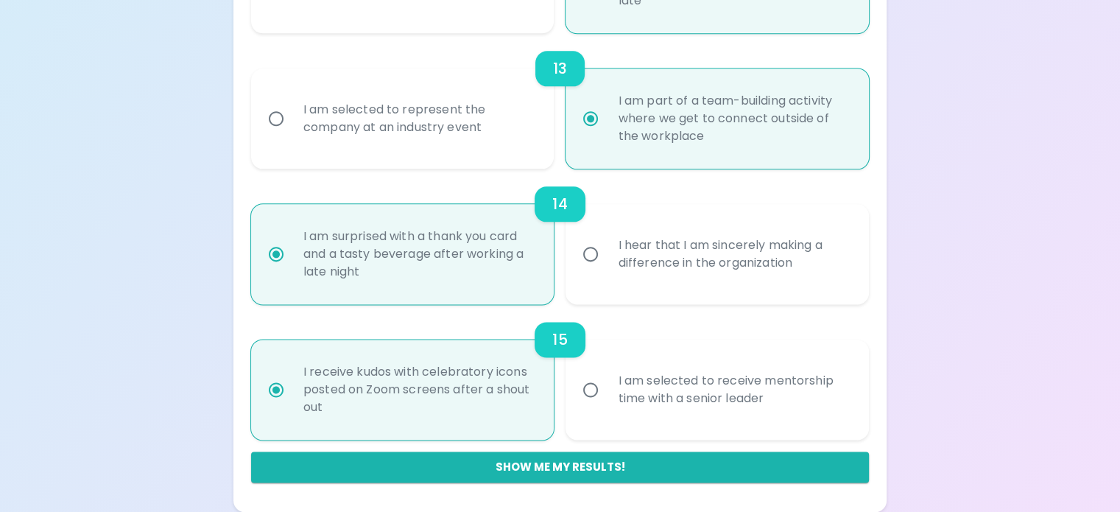
scroll to position [2309, 0]
radio input "true"
click at [612, 454] on button "Show me my results!" at bounding box center [560, 466] width 618 height 31
radio input "false"
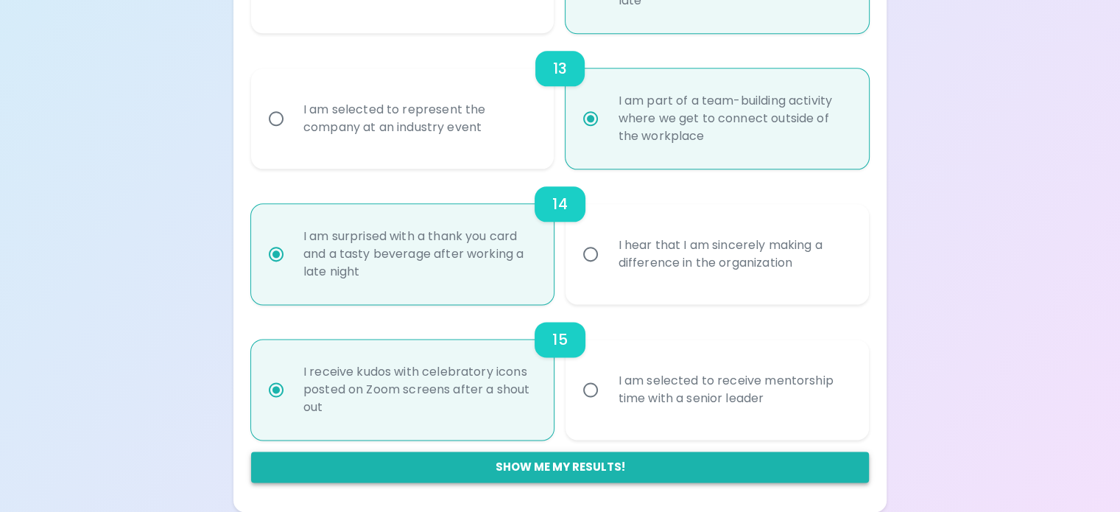
radio input "false"
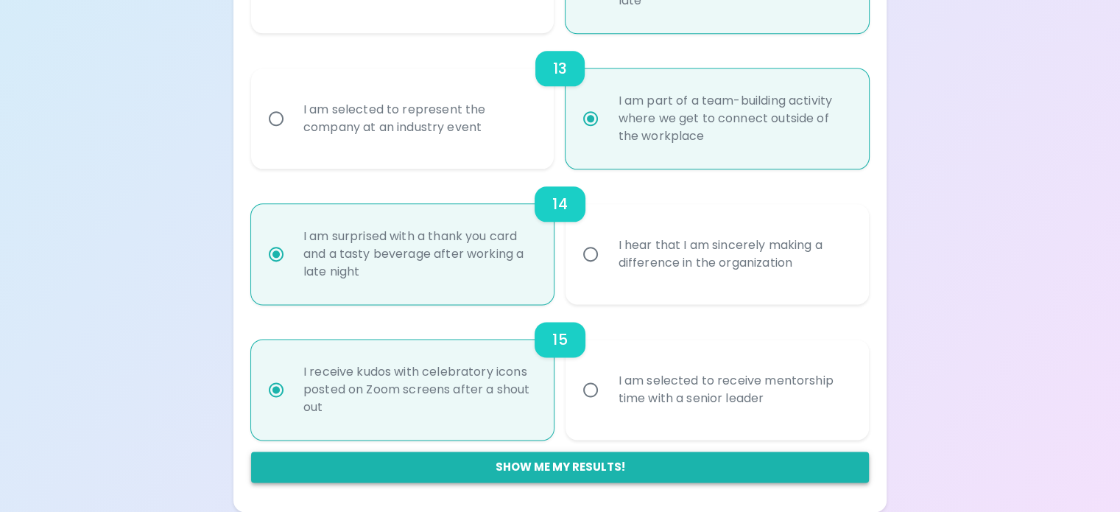
radio input "false"
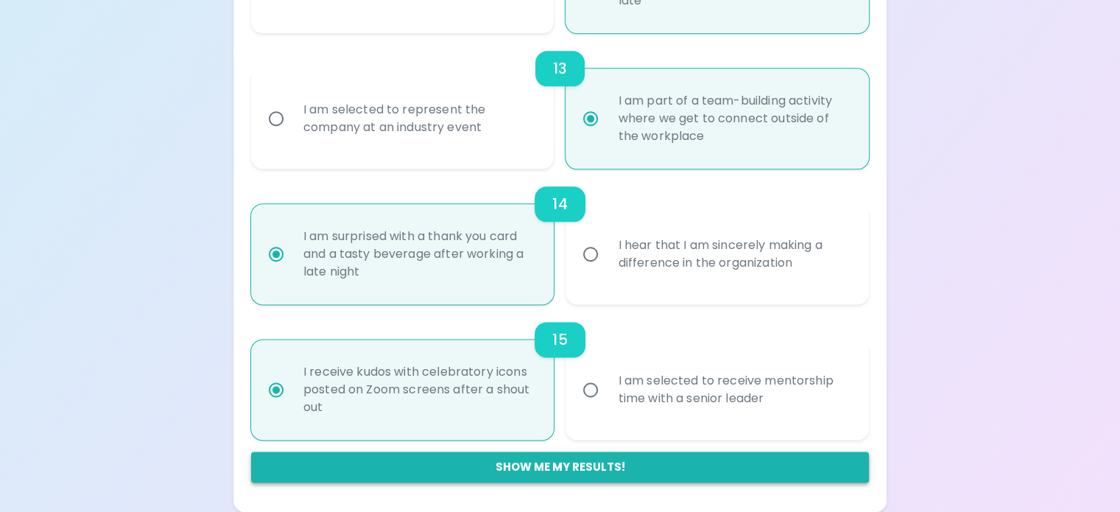
radio input "false"
radio input "true"
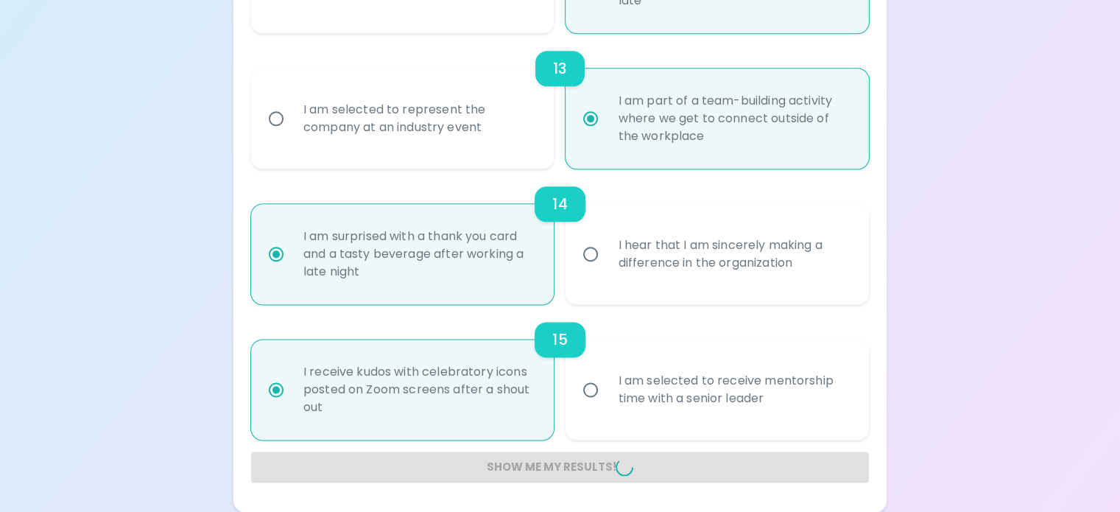
radio input "false"
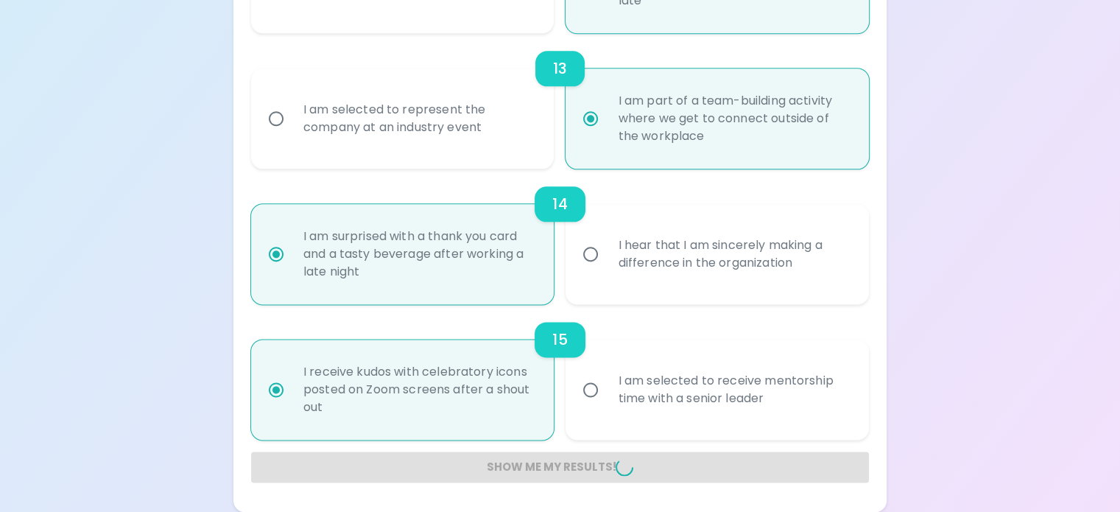
radio input "false"
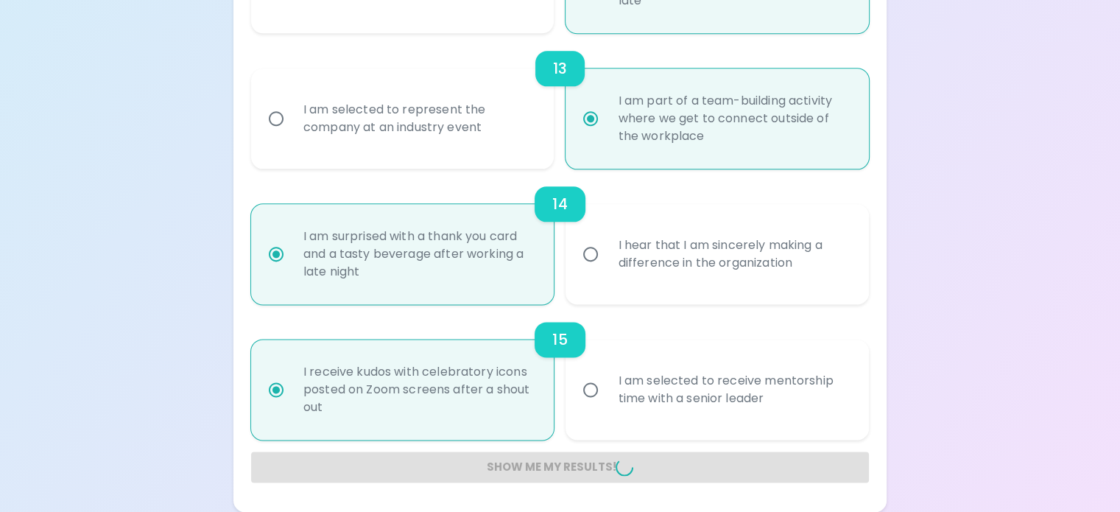
radio input "false"
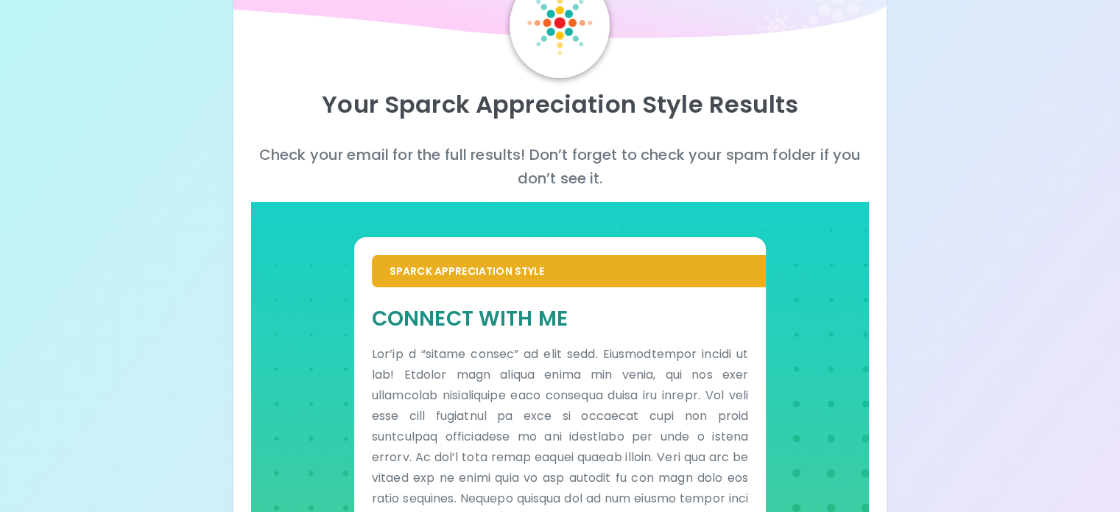
scroll to position [0, 0]
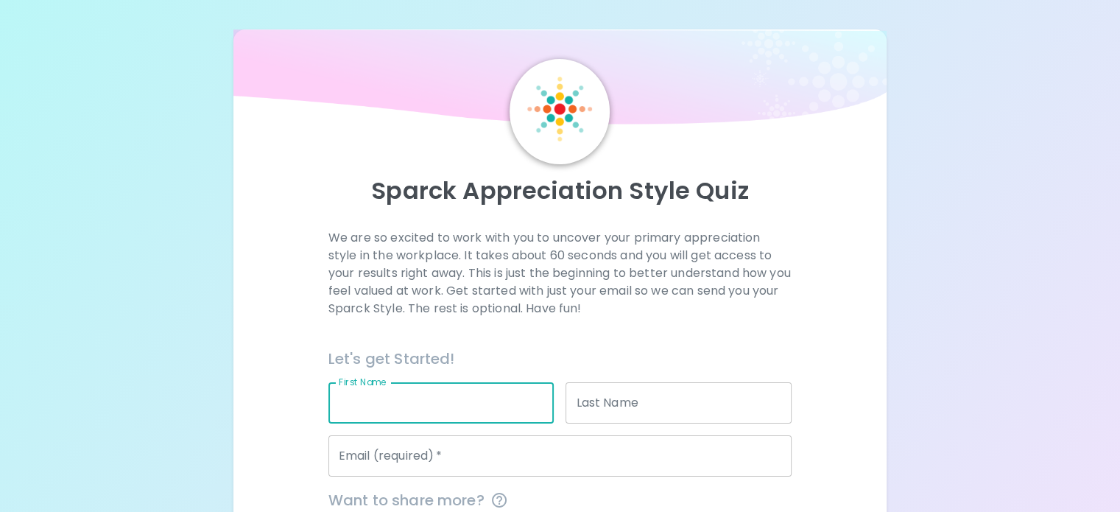
click at [494, 423] on input "First Name" at bounding box center [441, 402] width 226 height 41
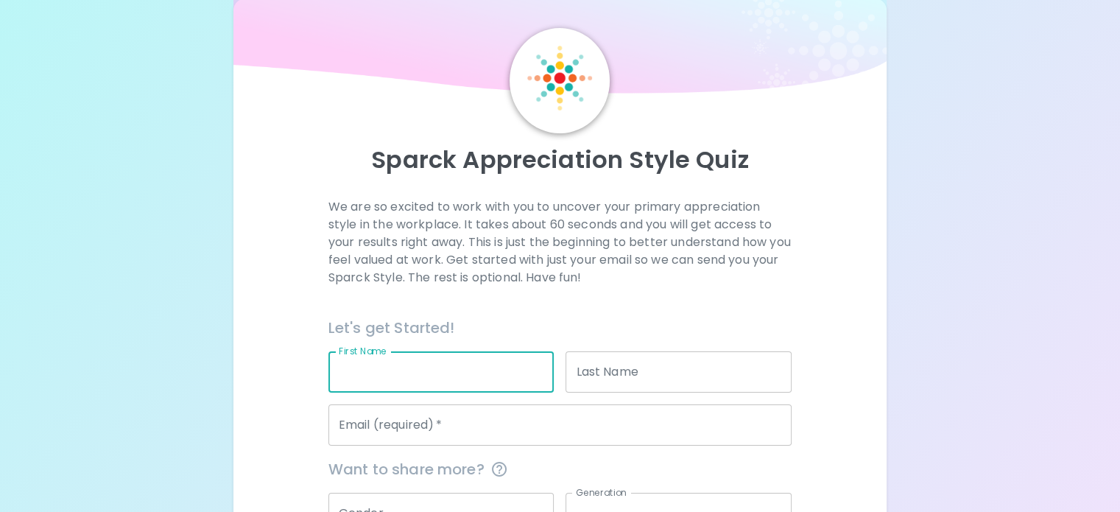
drag, startPoint x: 466, startPoint y: 414, endPoint x: 470, endPoint y: 408, distance: 7.6
click at [468, 392] on input "First Name" at bounding box center [441, 371] width 226 height 41
drag, startPoint x: 489, startPoint y: 397, endPoint x: 418, endPoint y: 406, distance: 71.2
click at [418, 392] on input "Shelely" at bounding box center [441, 371] width 226 height 41
type input "[PERSON_NAME]"
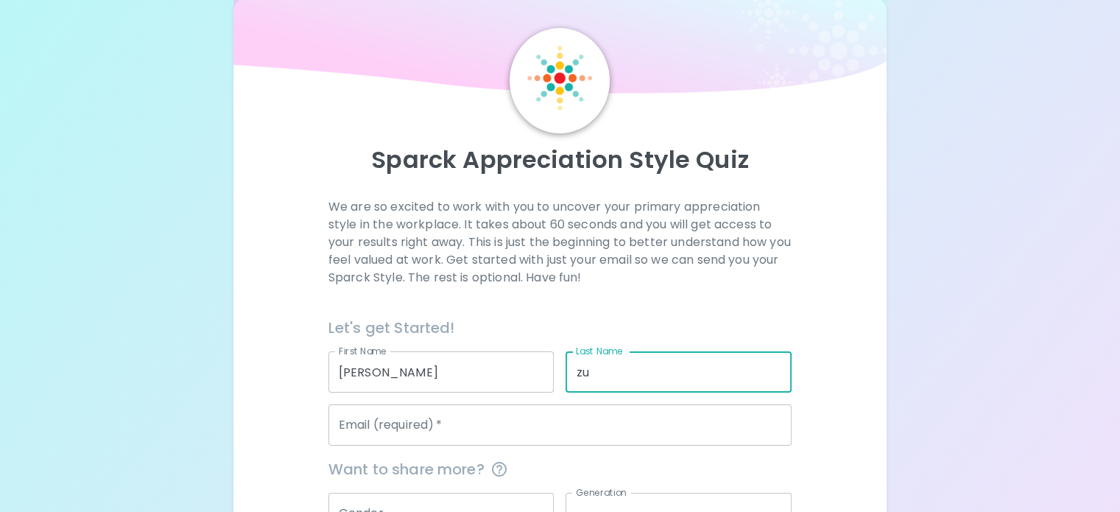
type input "z"
type input "Zuperku"
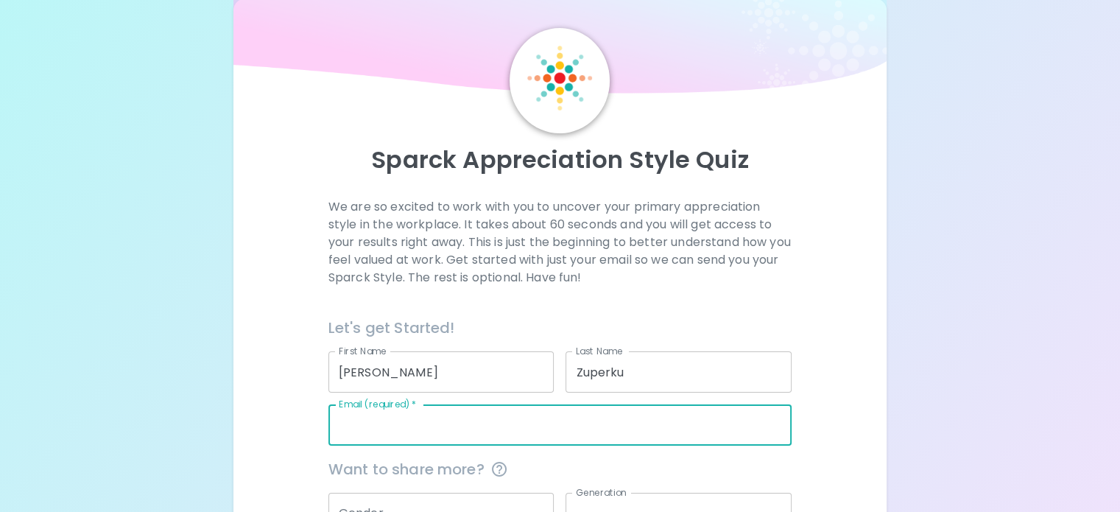
type input "[EMAIL_ADDRESS][DOMAIN_NAME]"
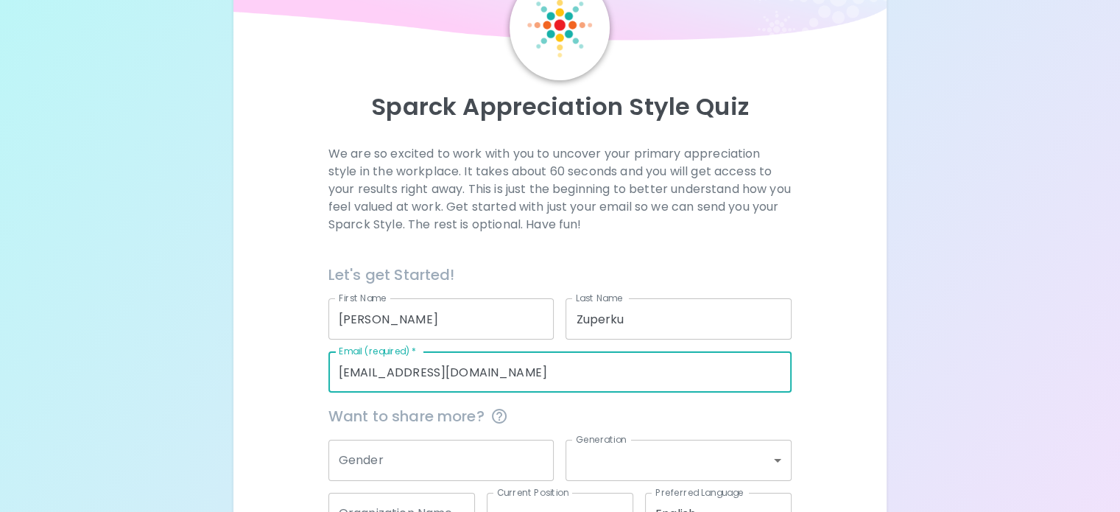
click at [863, 426] on div "Sparck Appreciation Style Quiz We are so excited to work with you to uncover yo…" at bounding box center [560, 267] width 1120 height 702
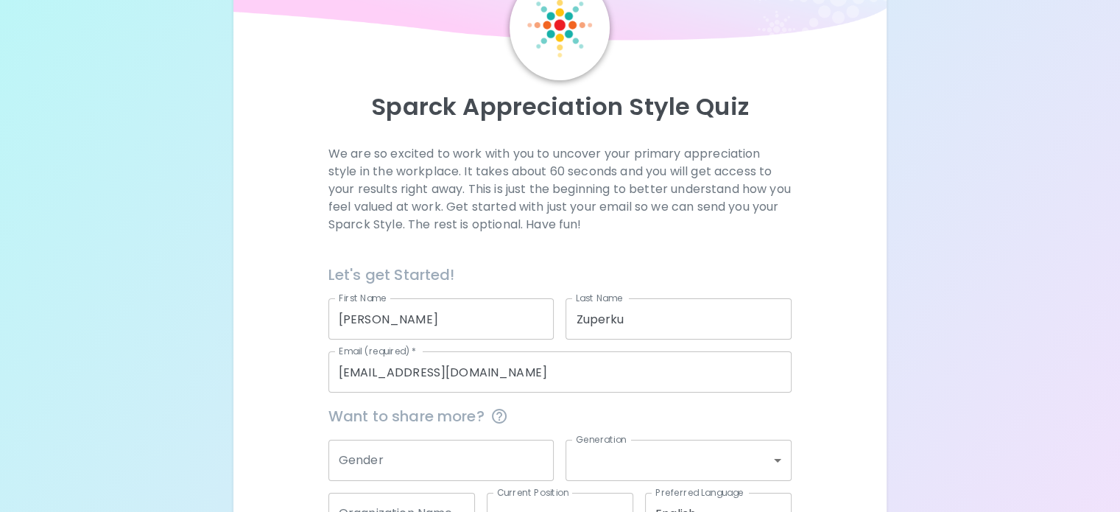
click at [763, 331] on div "We are so excited to work with you to uncover your primary appreciation style i…" at bounding box center [560, 366] width 618 height 443
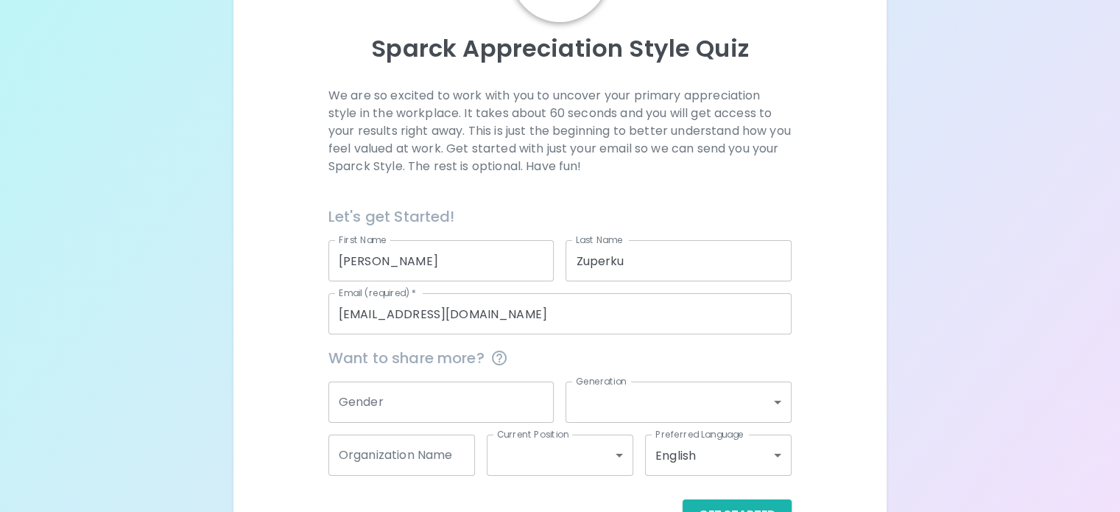
scroll to position [225, 0]
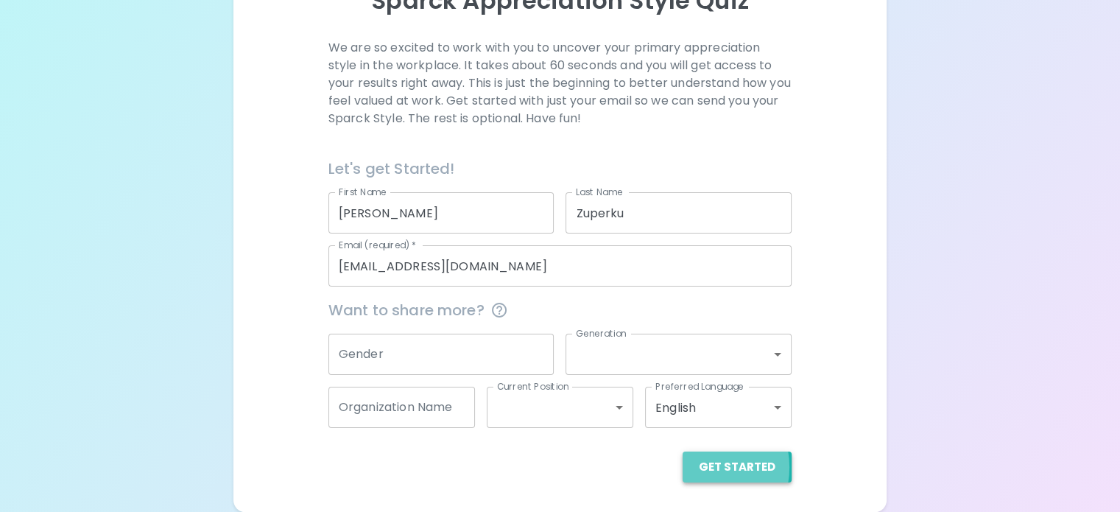
click at [682, 467] on button "Get Started" at bounding box center [736, 466] width 109 height 31
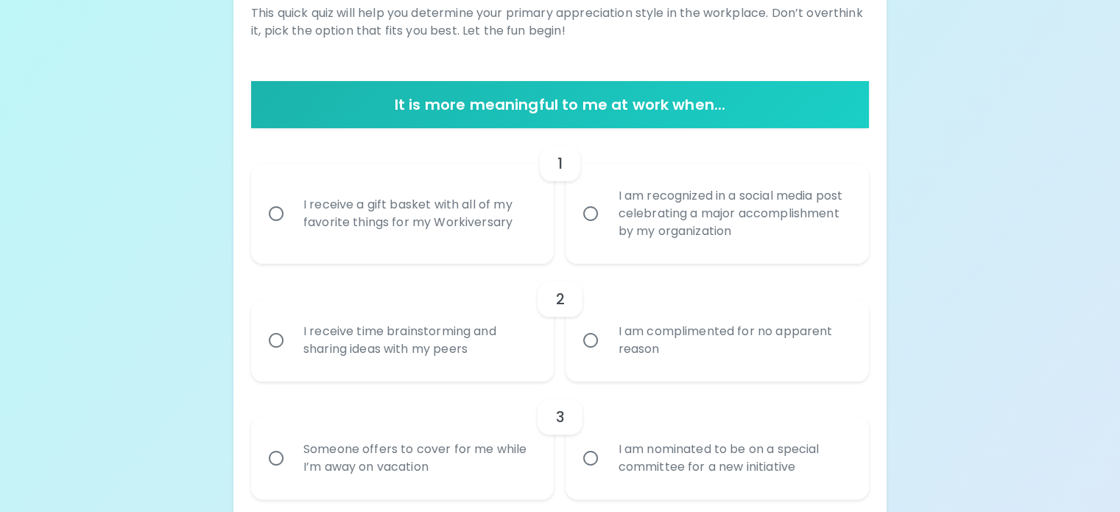
click at [292, 229] on input "I receive a gift basket with all of my favorite things for my Workiversary" at bounding box center [276, 213] width 31 height 31
radio input "true"
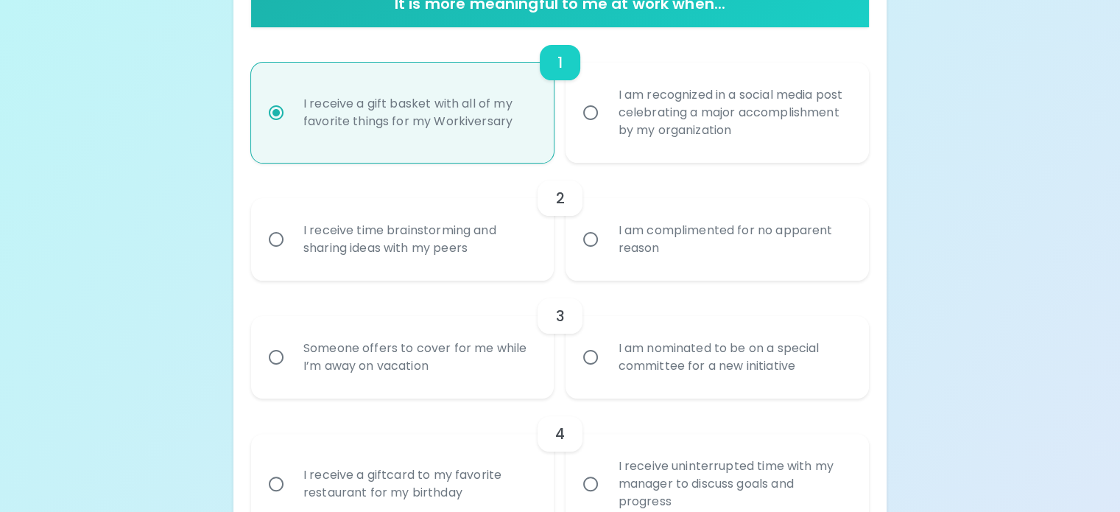
scroll to position [342, 0]
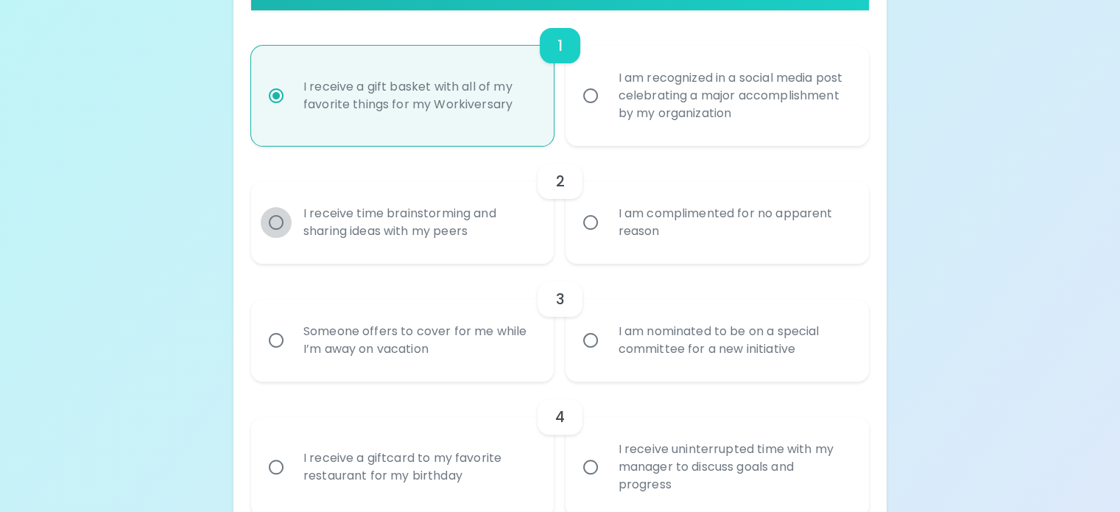
click at [292, 238] on input "I receive time brainstorming and sharing ideas with my peers" at bounding box center [276, 222] width 31 height 31
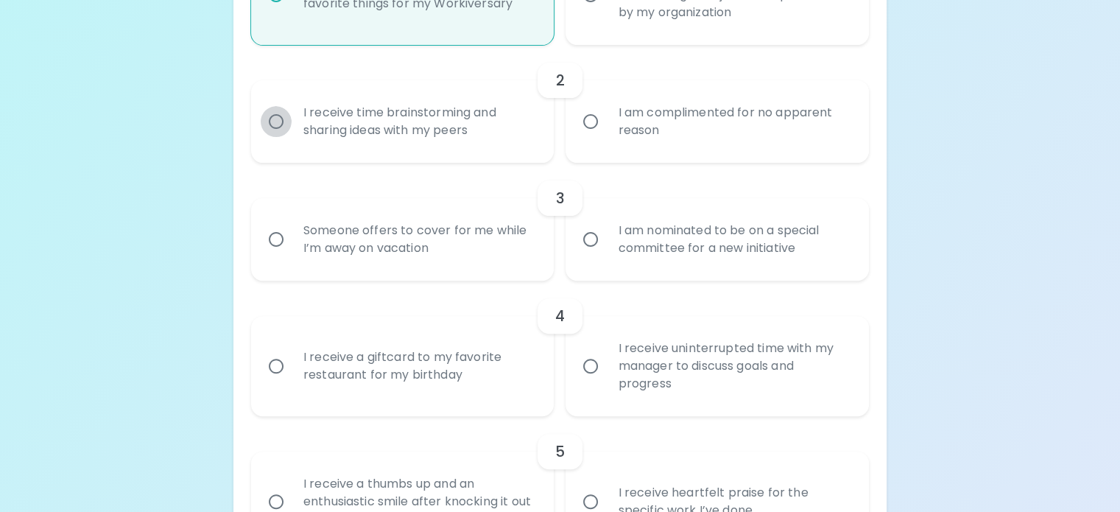
scroll to position [460, 0]
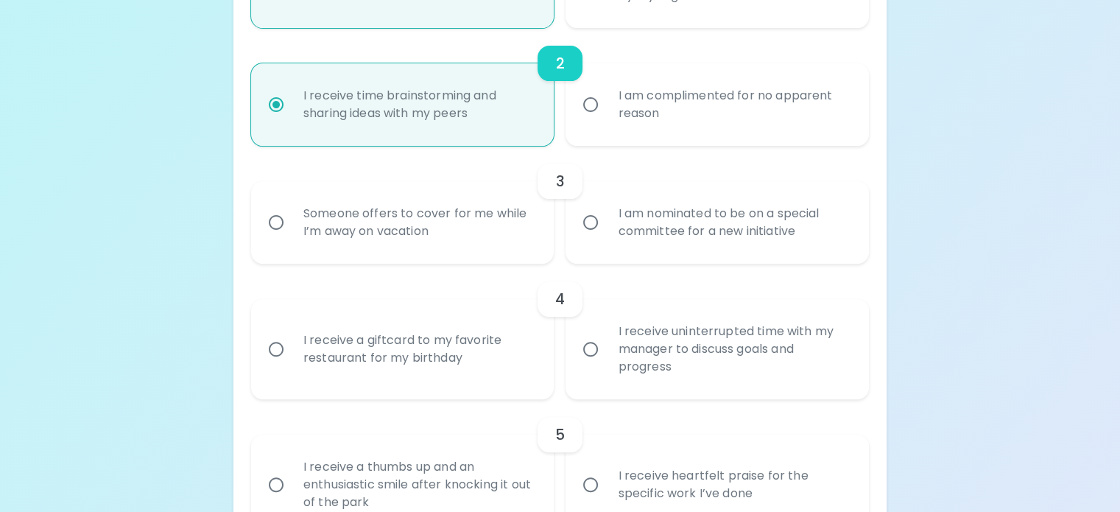
radio input "true"
click at [593, 238] on input "I am nominated to be on a special committee for a new initiative" at bounding box center [590, 222] width 31 height 31
radio input "false"
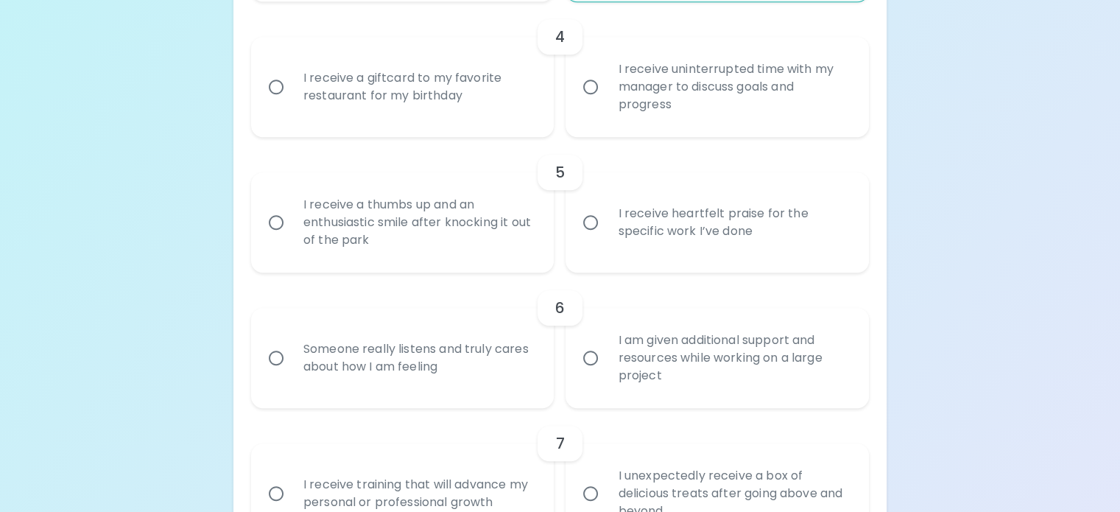
scroll to position [725, 0]
radio input "true"
click at [292, 99] on input "I receive a giftcard to my favorite restaurant for my birthday" at bounding box center [276, 83] width 31 height 31
radio input "false"
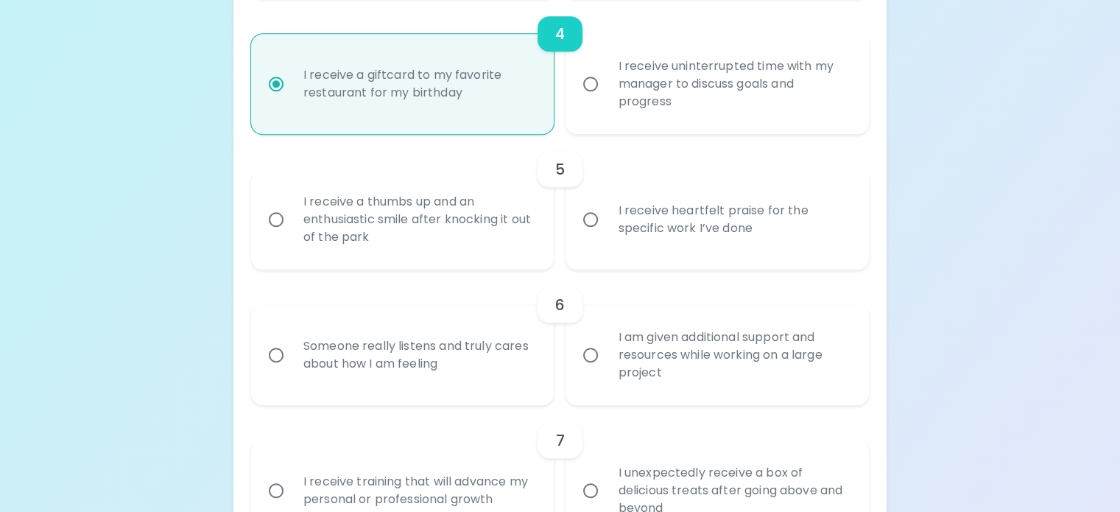
scroll to position [843, 0]
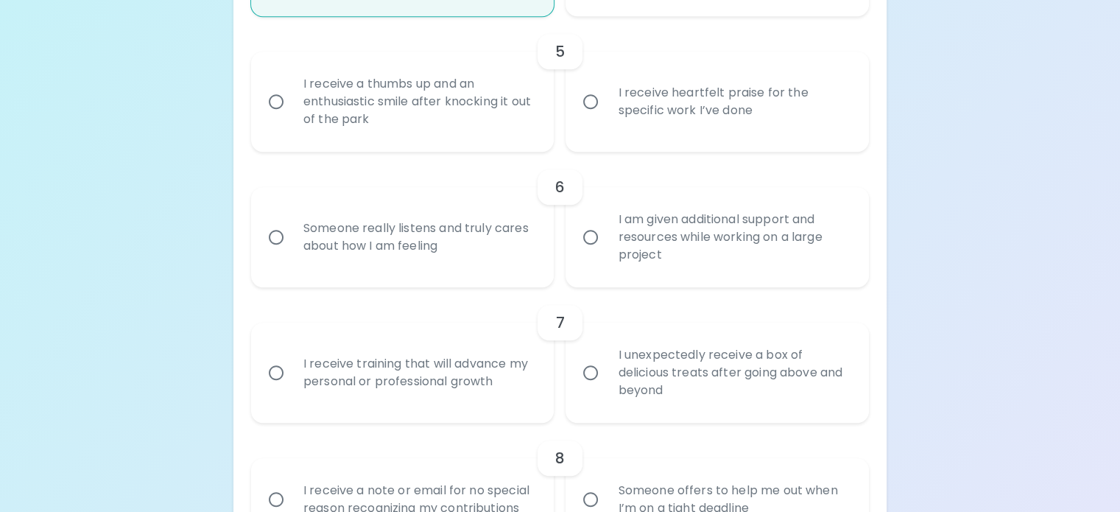
radio input "true"
click at [592, 117] on input "I receive heartfelt praise for the specific work I’ve done" at bounding box center [590, 101] width 31 height 31
radio input "false"
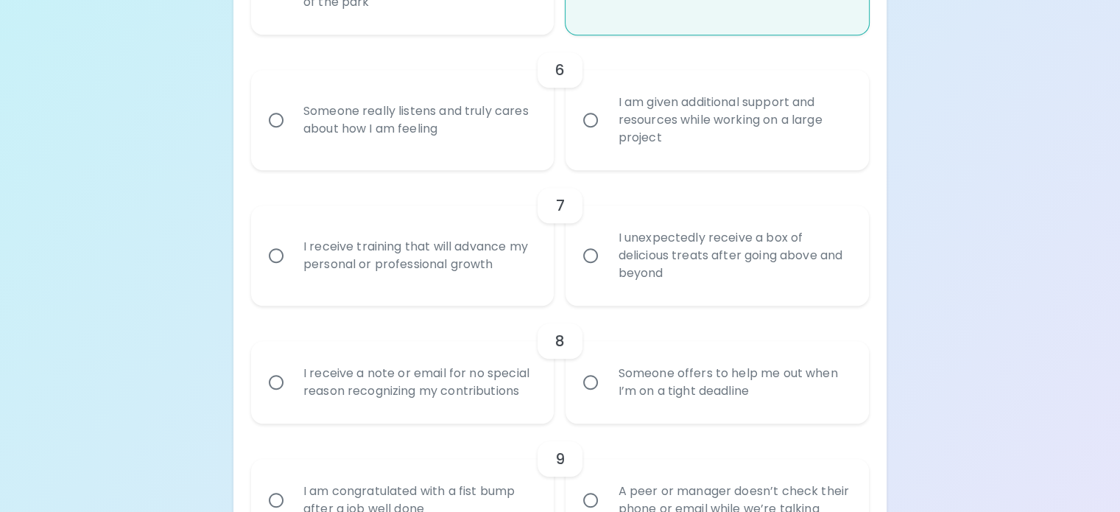
scroll to position [961, 0]
radio input "true"
click at [591, 135] on input "I am given additional support and resources while working on a large project" at bounding box center [590, 119] width 31 height 31
radio input "false"
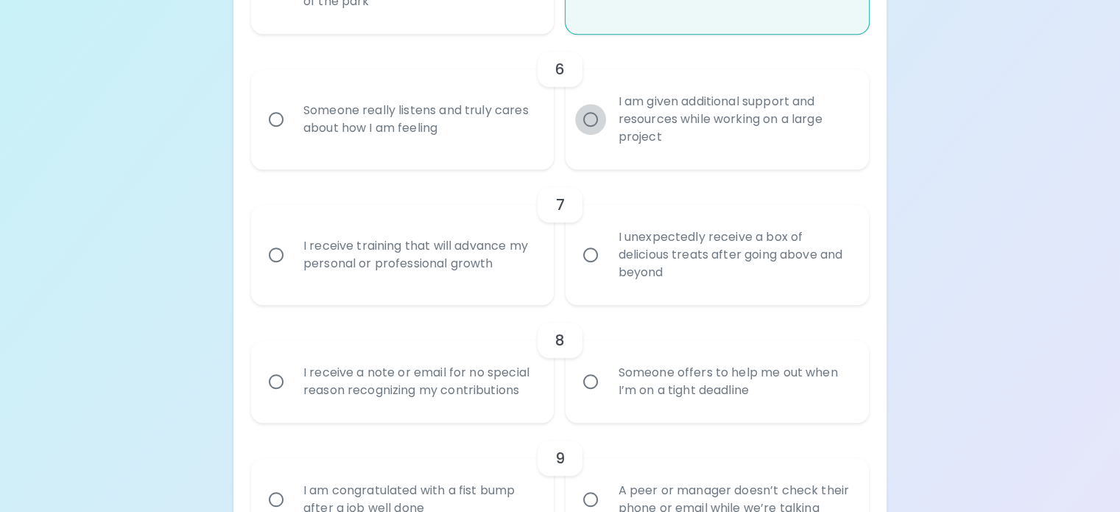
radio input "false"
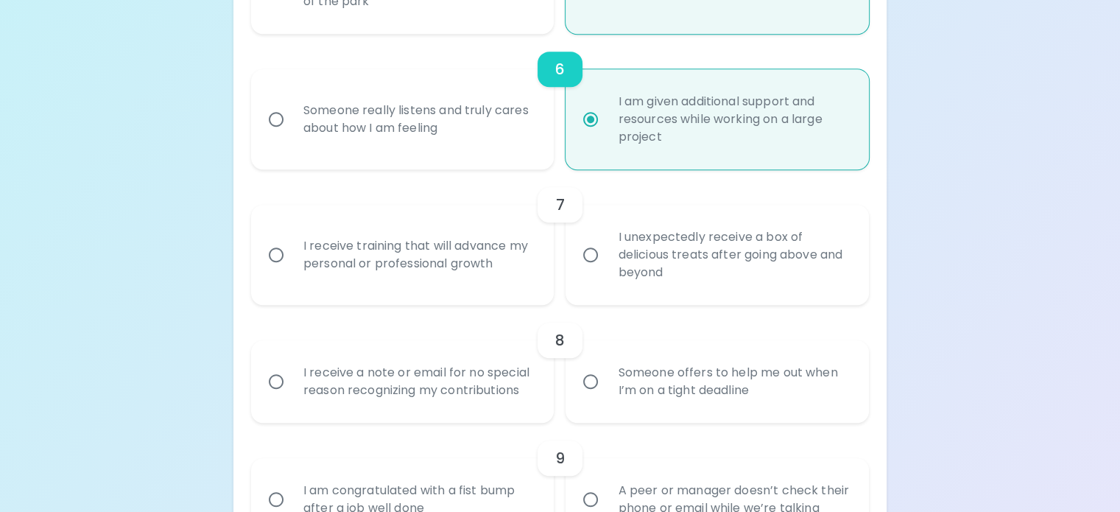
scroll to position [1078, 0]
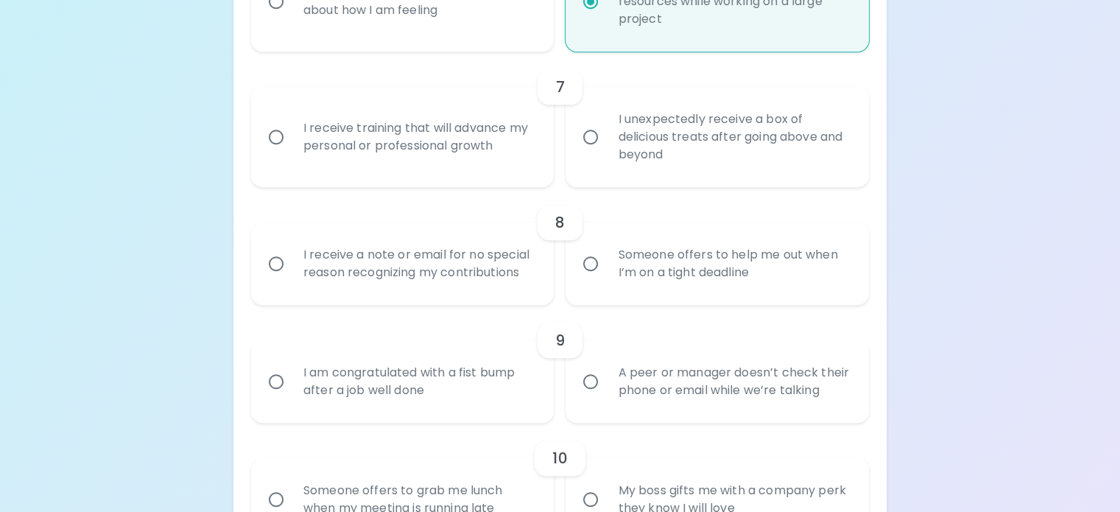
radio input "true"
click at [292, 152] on input "I receive training that will advance my personal or professional growth" at bounding box center [276, 136] width 31 height 31
radio input "false"
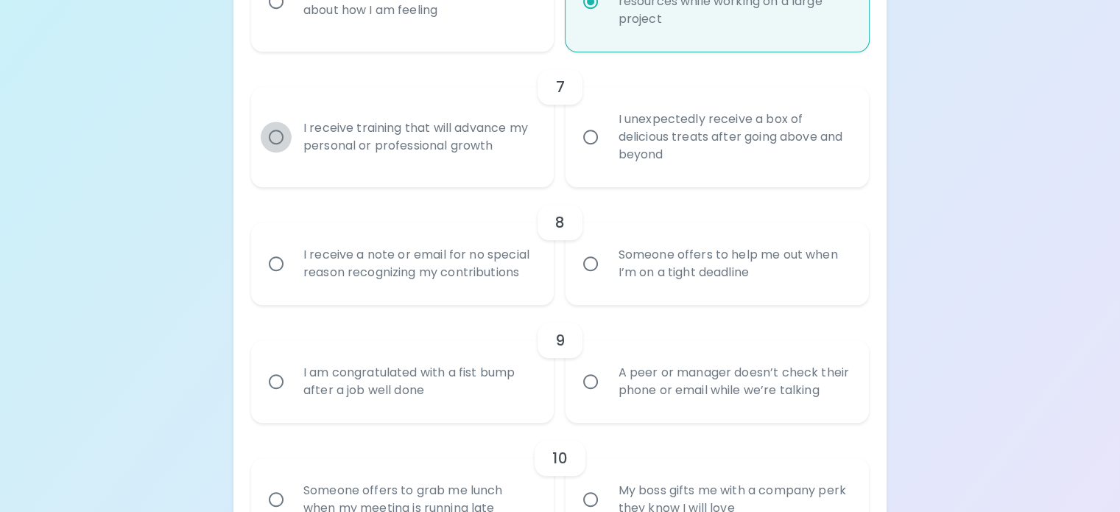
radio input "false"
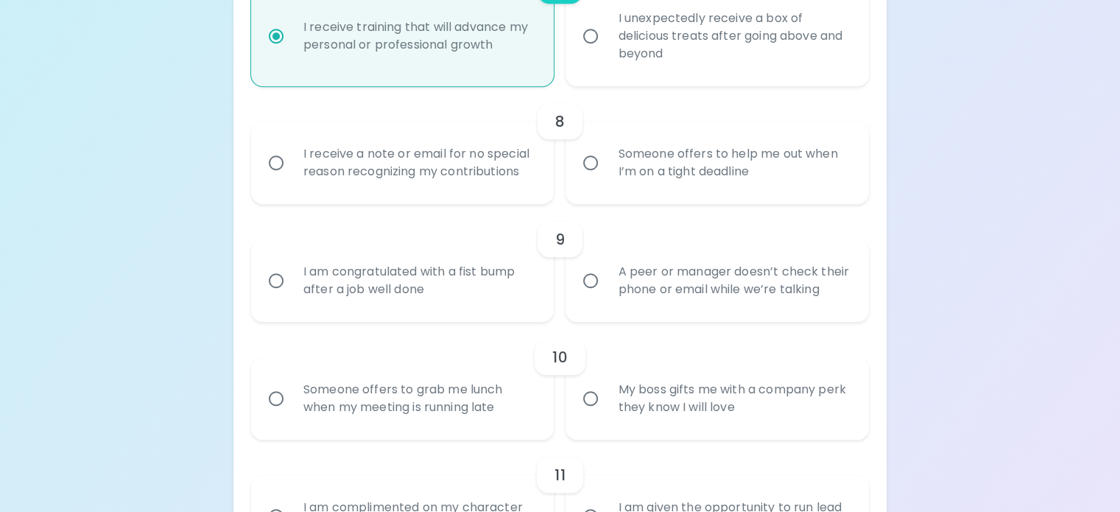
scroll to position [1196, 0]
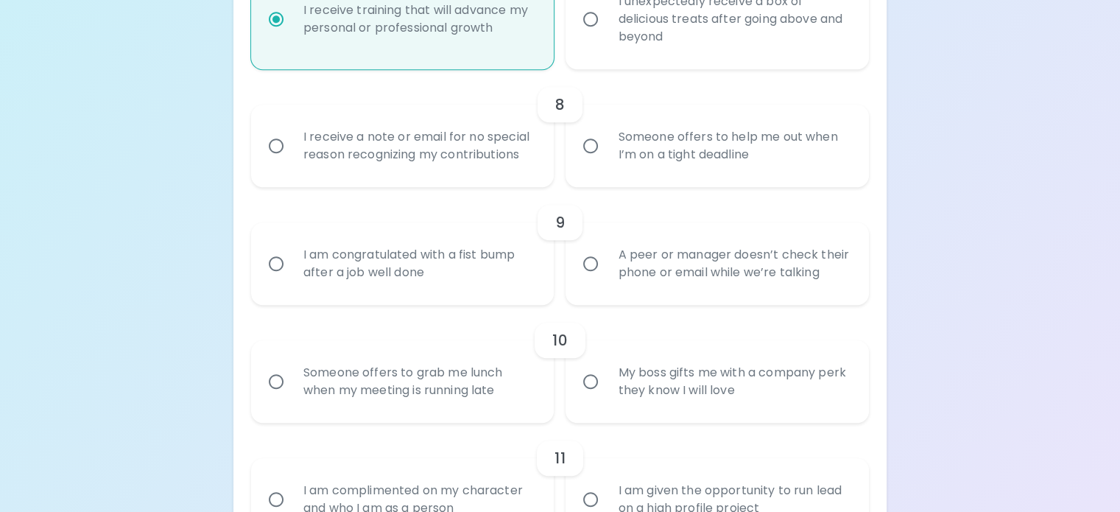
radio input "true"
click at [582, 161] on input "Someone offers to help me out when I’m on a tight deadline" at bounding box center [590, 145] width 31 height 31
radio input "false"
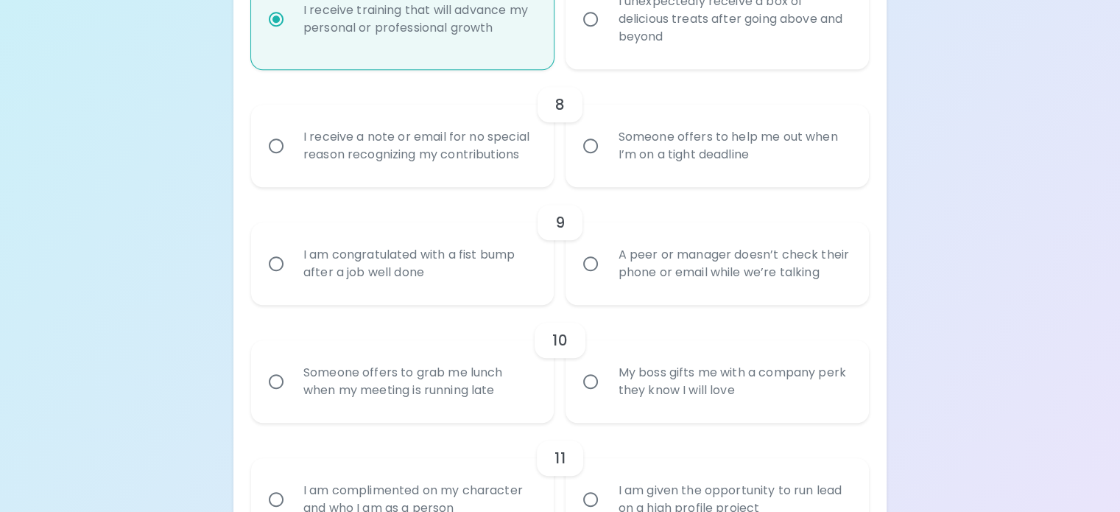
radio input "false"
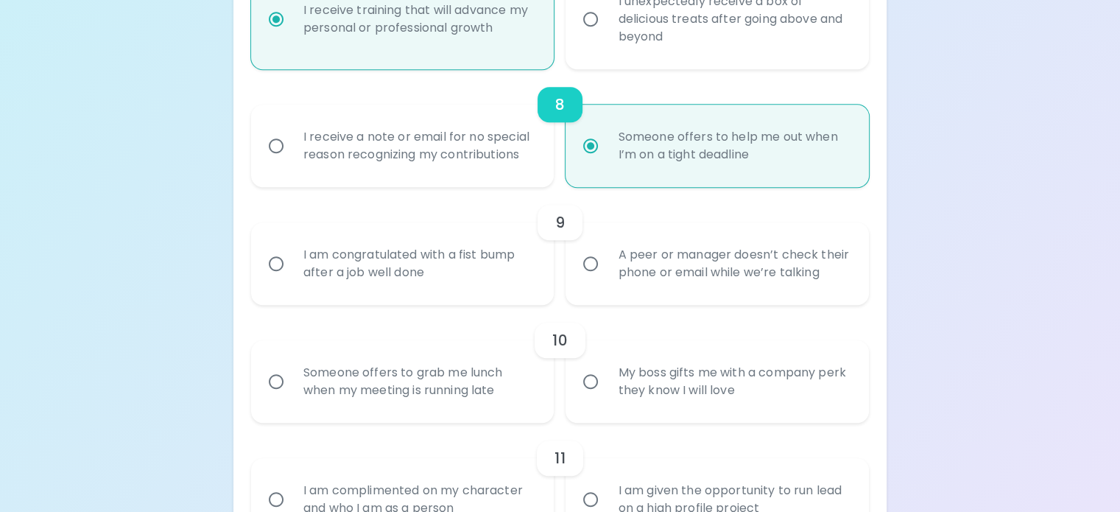
scroll to position [1314, 0]
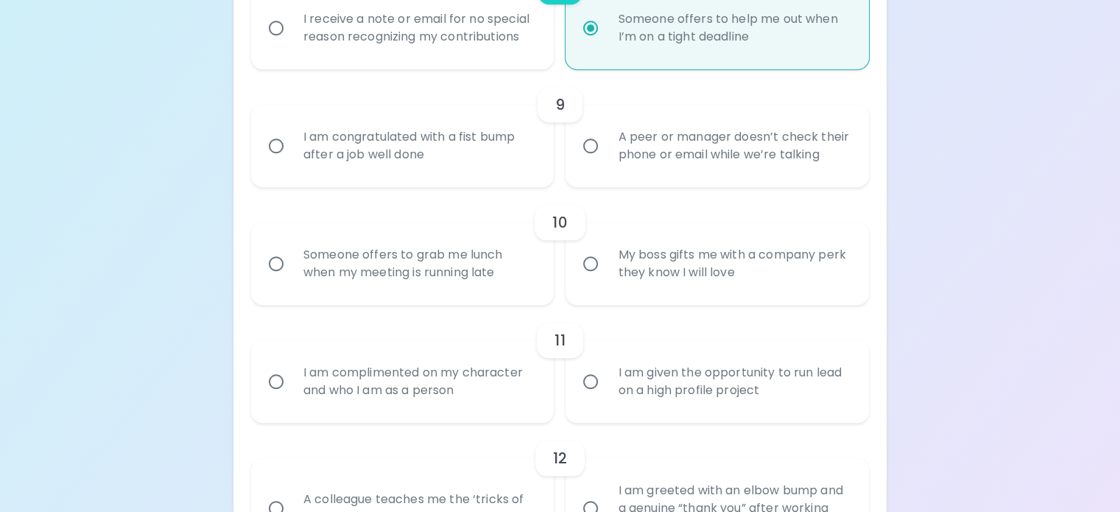
radio input "true"
click at [292, 43] on input "I receive a note or email for no special reason recognizing my contributions" at bounding box center [276, 28] width 31 height 31
radio input "false"
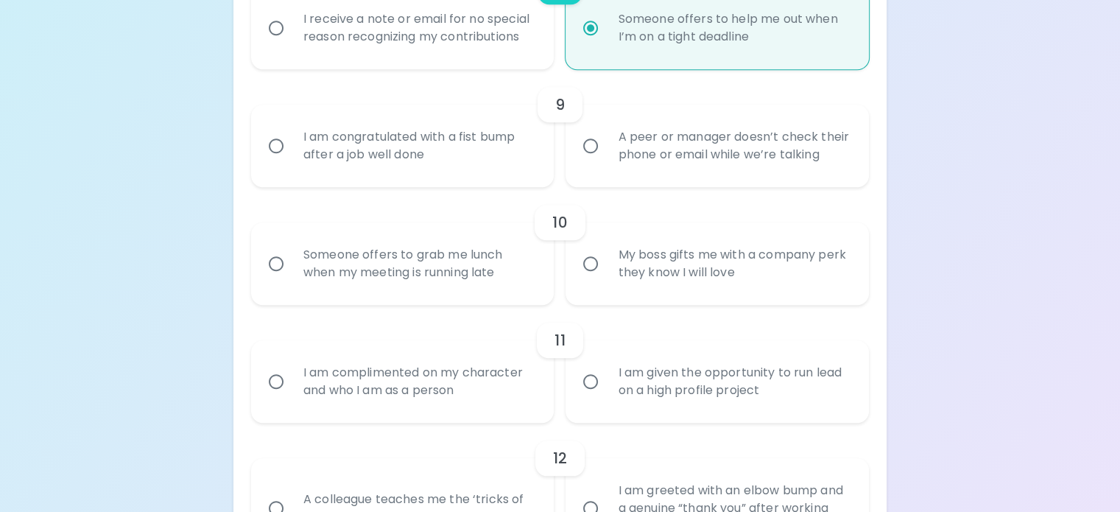
radio input "false"
radio input "true"
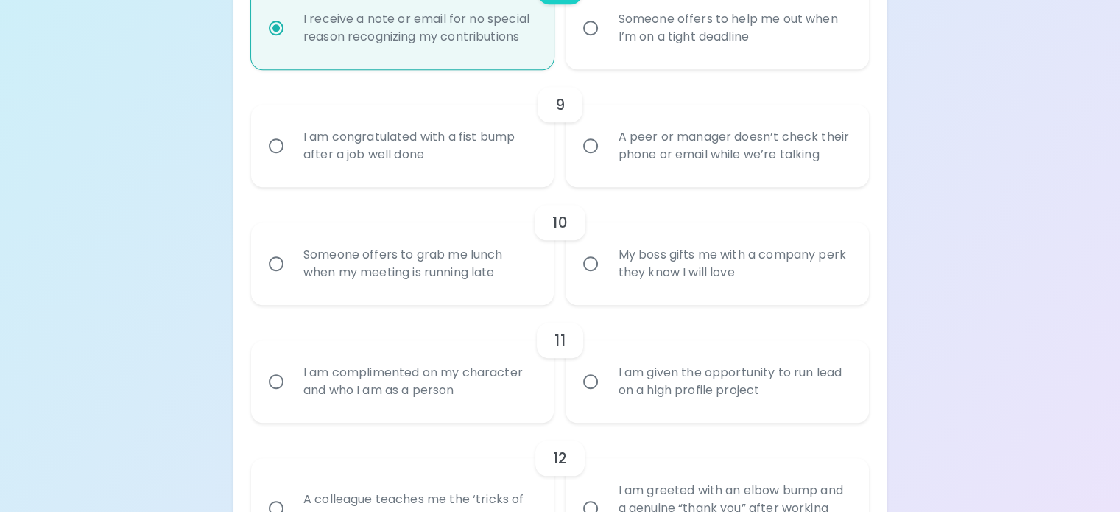
radio input "true"
click at [597, 161] on input "A peer or manager doesn’t check their phone or email while we’re talking" at bounding box center [590, 145] width 31 height 31
radio input "false"
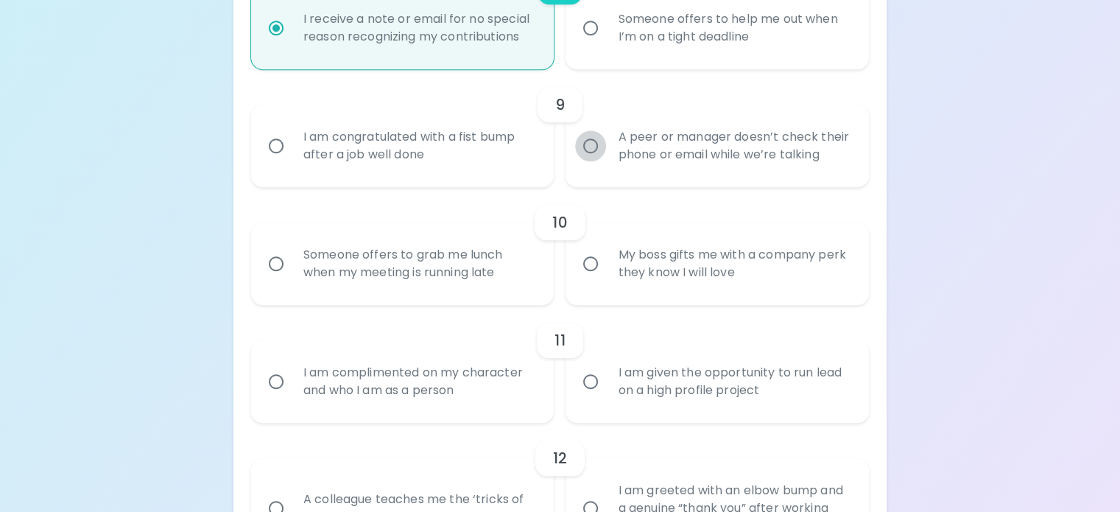
radio input "false"
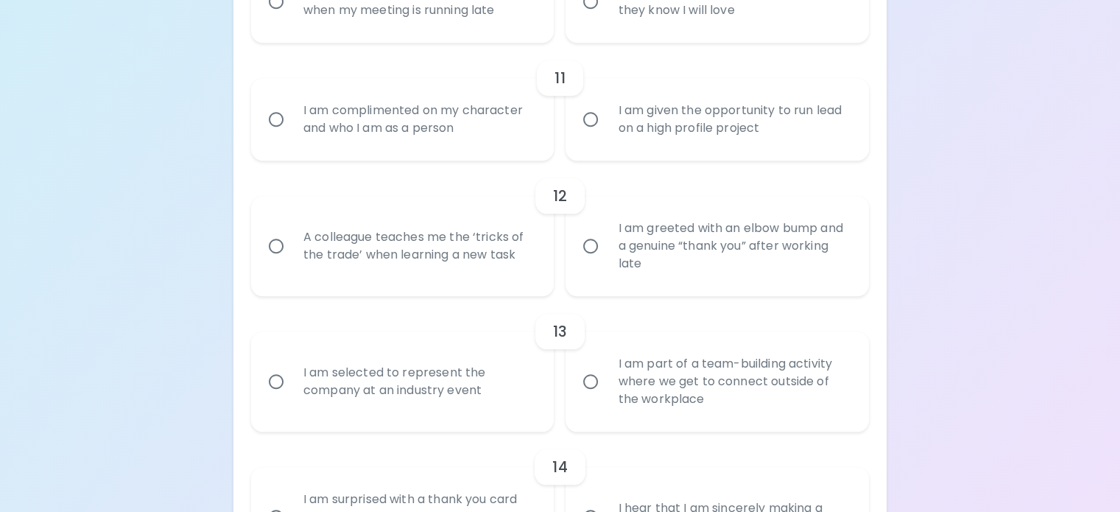
scroll to position [1579, 0]
radio input "true"
radio input "false"
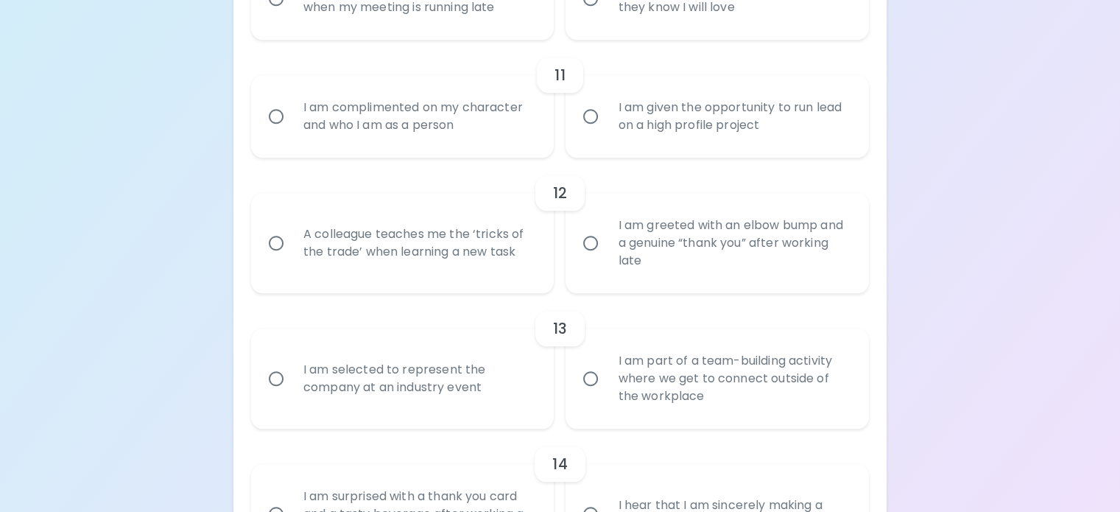
radio input "false"
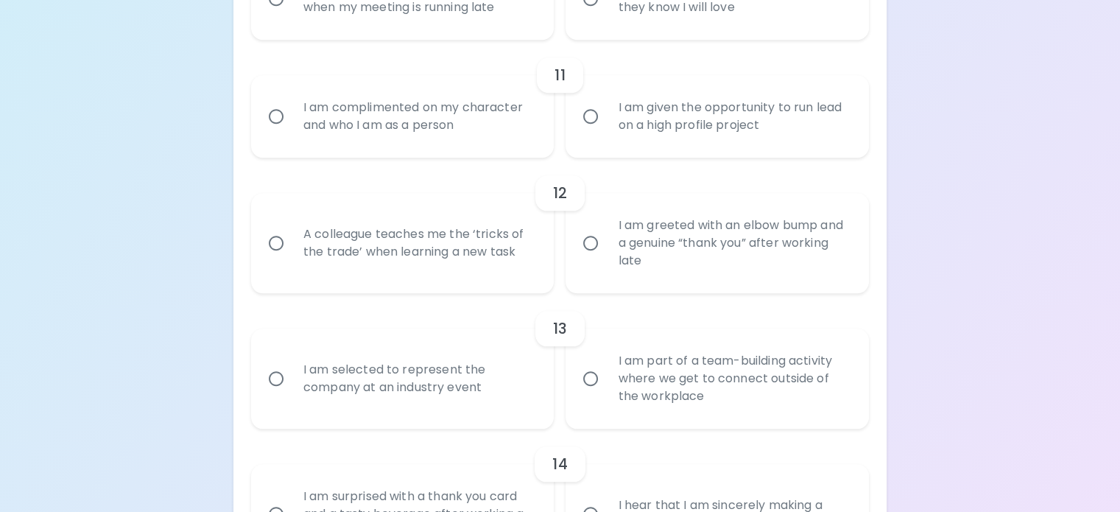
radio input "false"
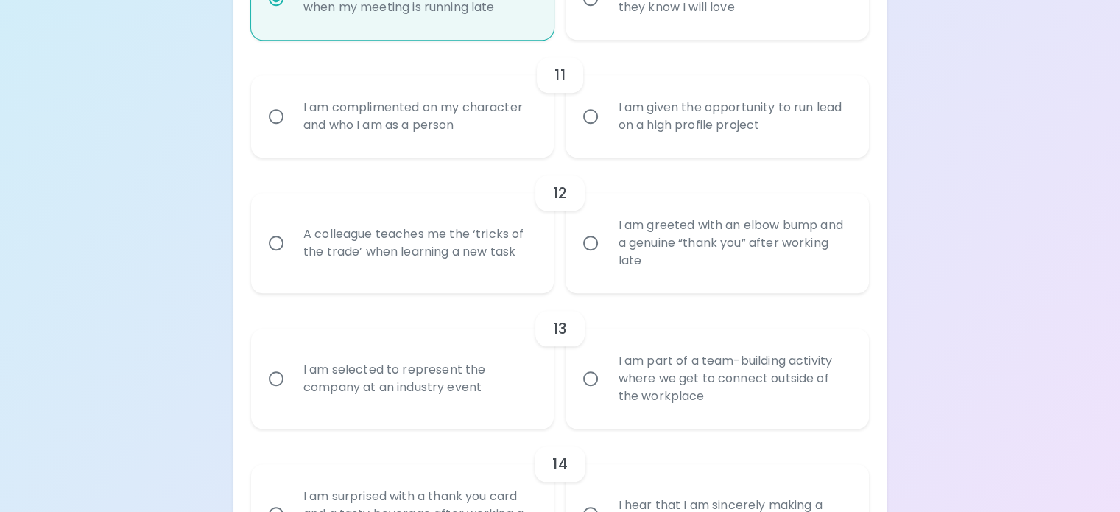
scroll to position [1697, 0]
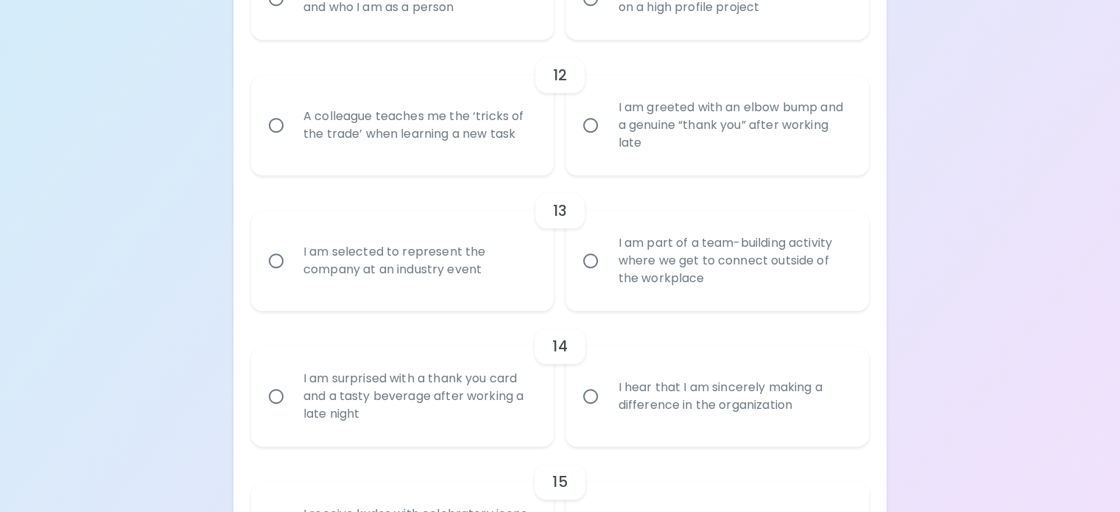
radio input "true"
radio input "false"
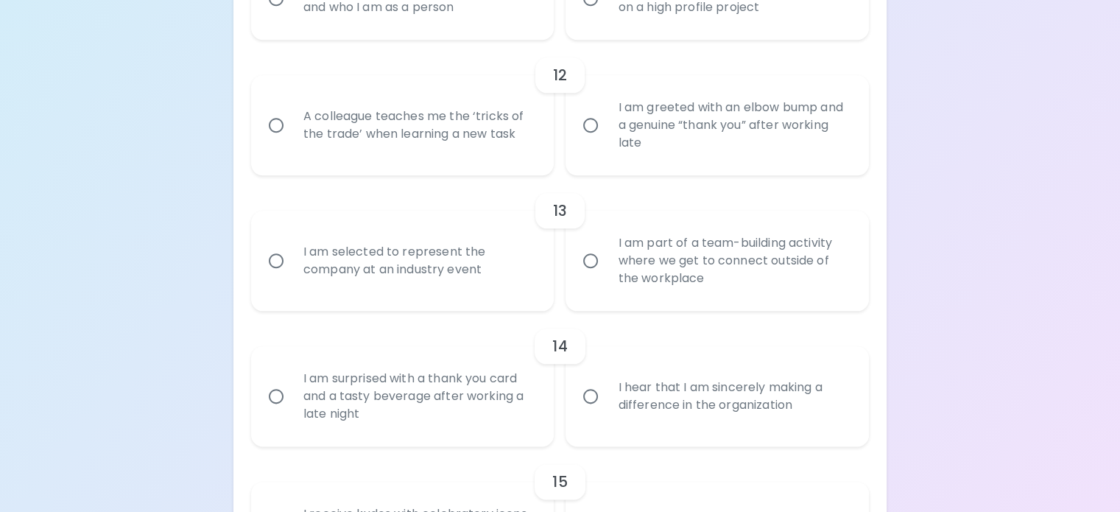
radio input "false"
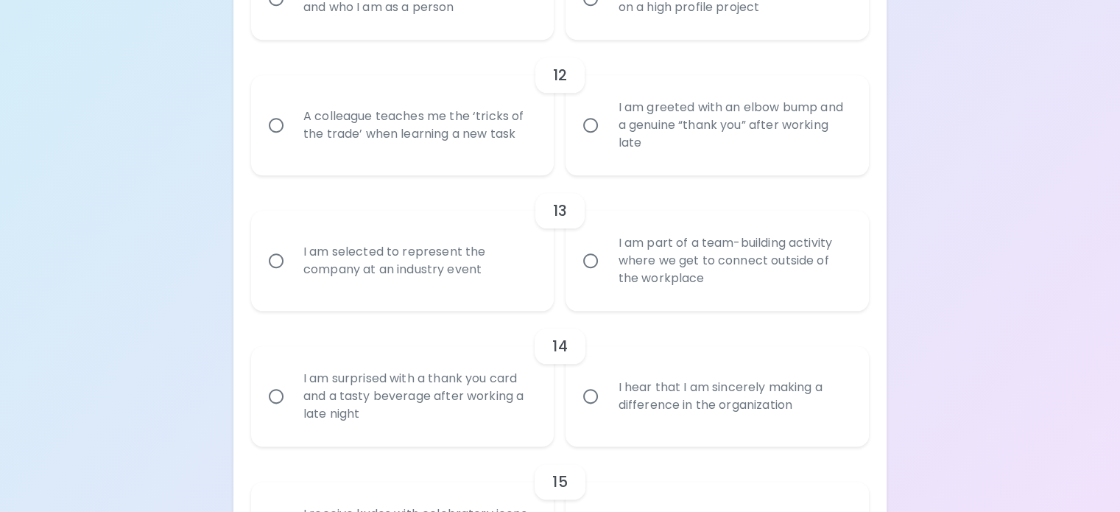
radio input "false"
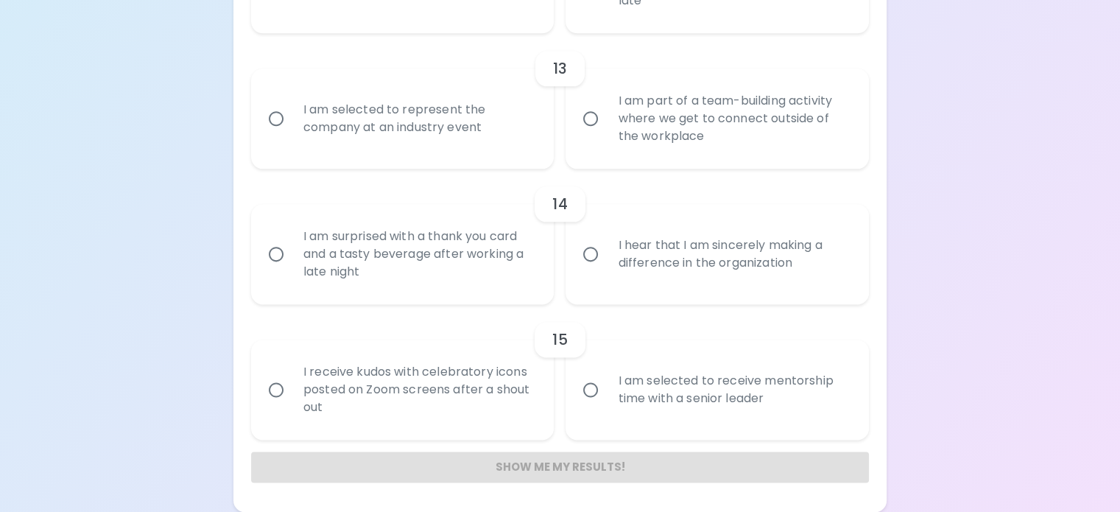
scroll to position [1888, 0]
radio input "true"
radio input "false"
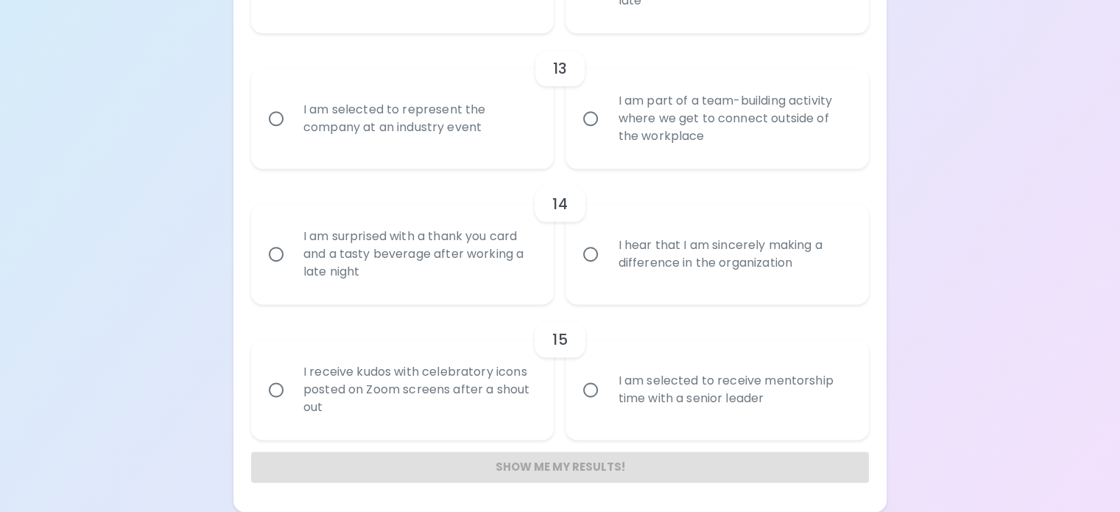
radio input "false"
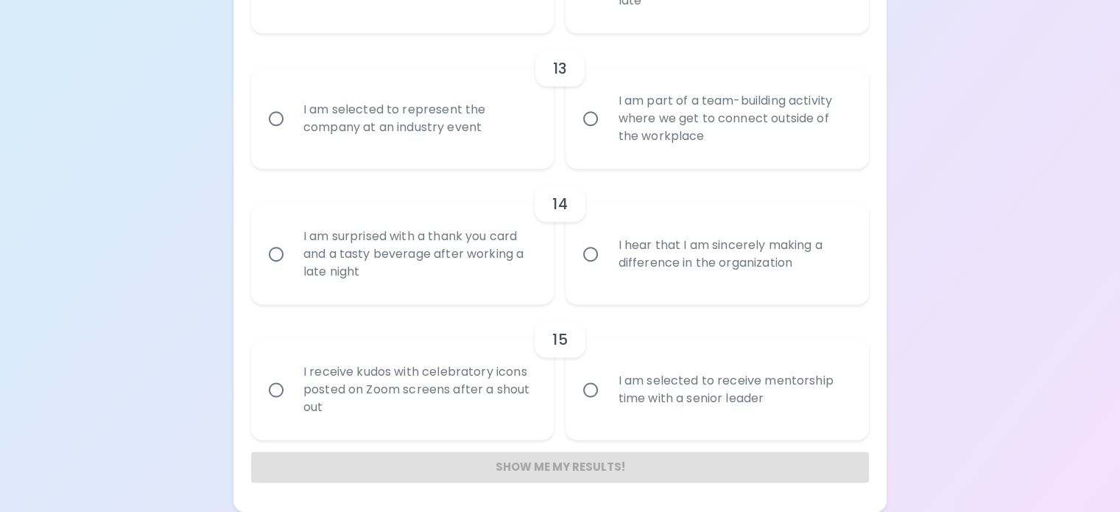
radio input "false"
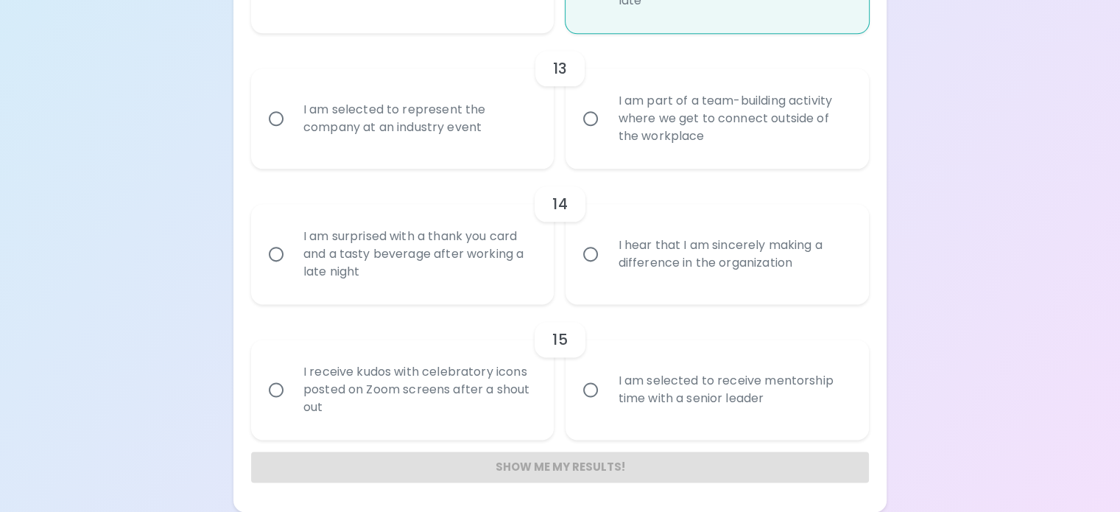
scroll to position [2006, 0]
radio input "true"
click at [590, 134] on input "I am part of a team-building activity where we get to connect outside of the wo…" at bounding box center [590, 118] width 31 height 31
radio input "false"
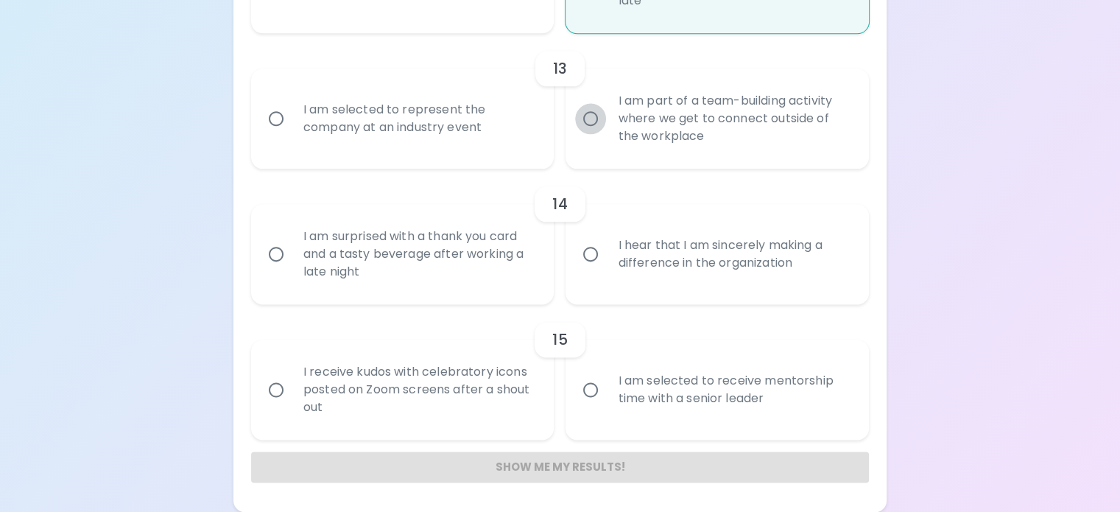
radio input "false"
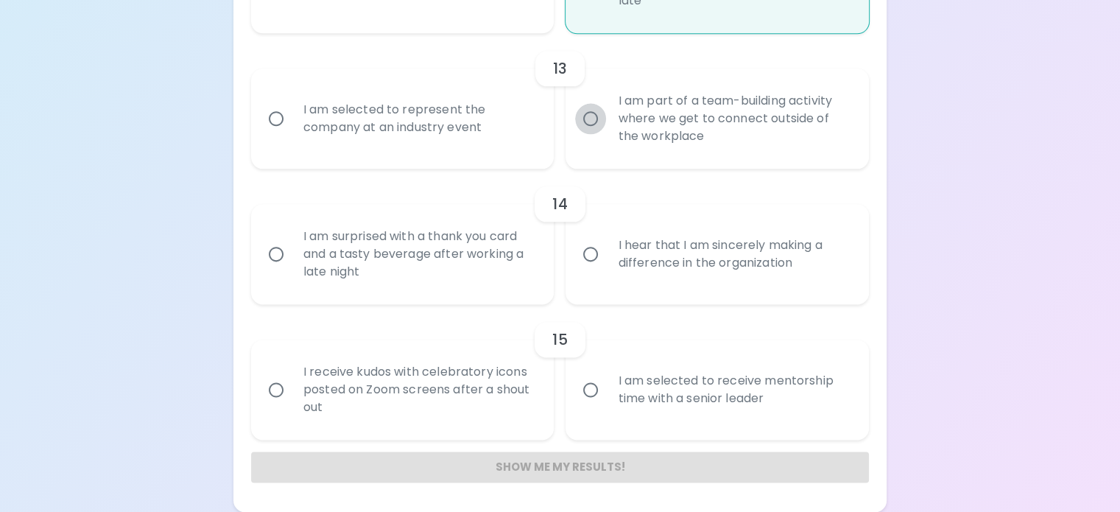
radio input "false"
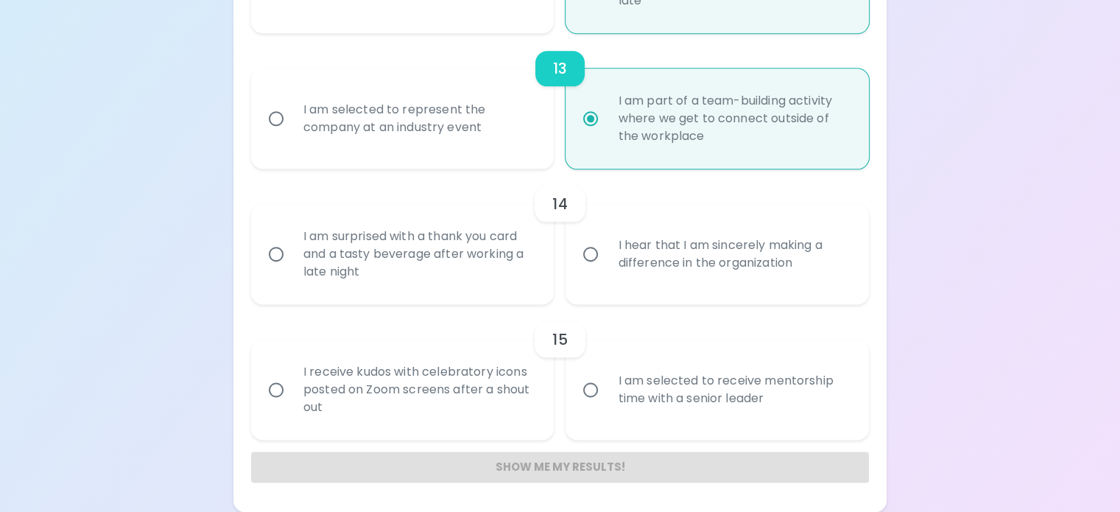
scroll to position [2197, 0]
radio input "true"
click at [292, 269] on input "I am surprised with a thank you card and a tasty beverage after working a late …" at bounding box center [276, 254] width 31 height 31
radio input "false"
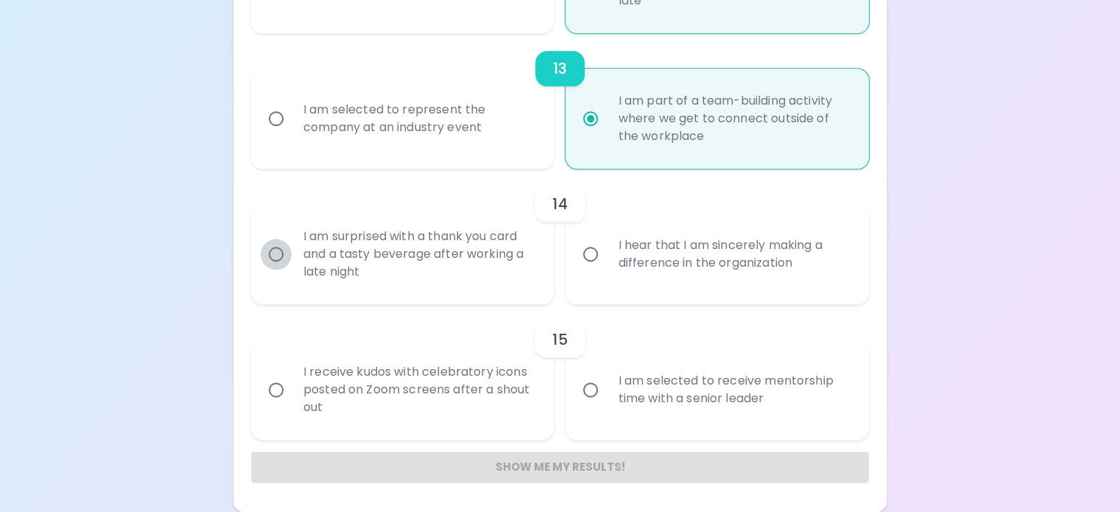
radio input "false"
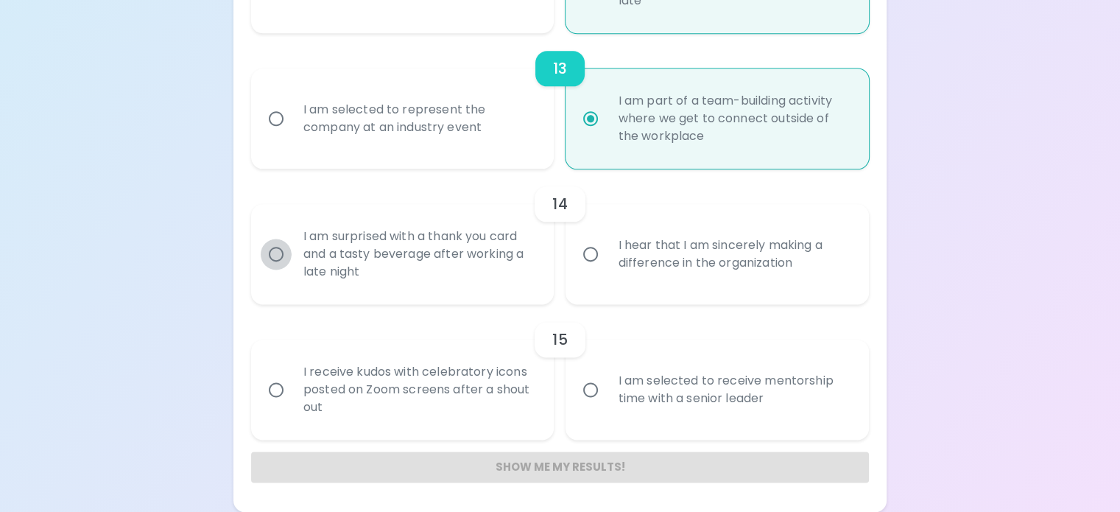
radio input "false"
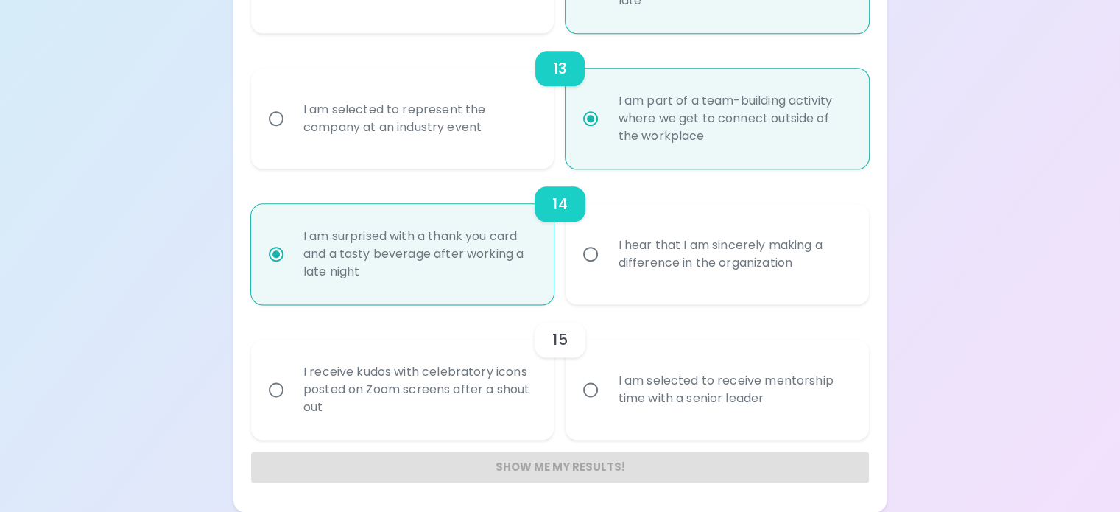
scroll to position [2309, 0]
radio input "true"
click at [589, 374] on input "I am selected to receive mentorship time with a senior leader" at bounding box center [590, 389] width 31 height 31
radio input "false"
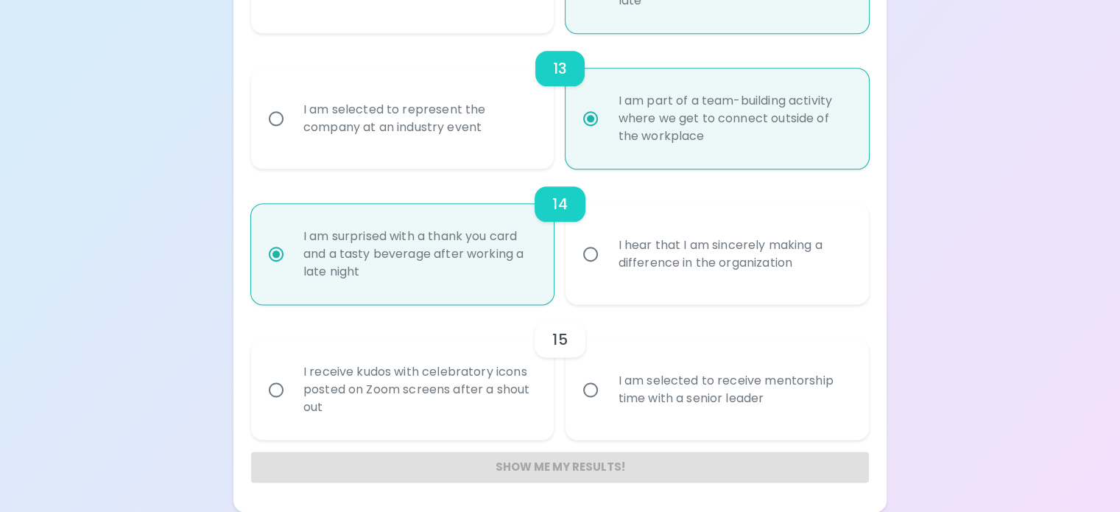
radio input "false"
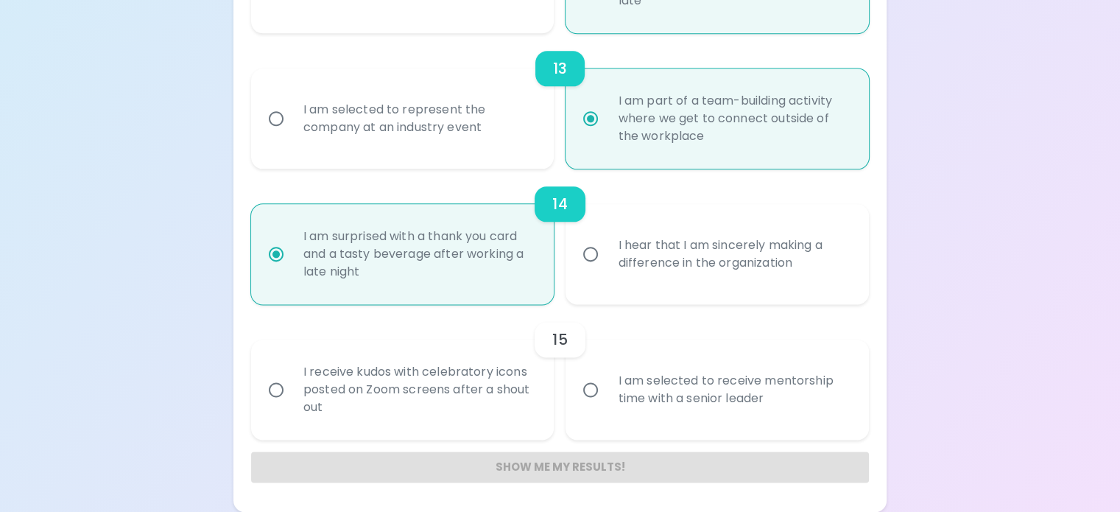
radio input "false"
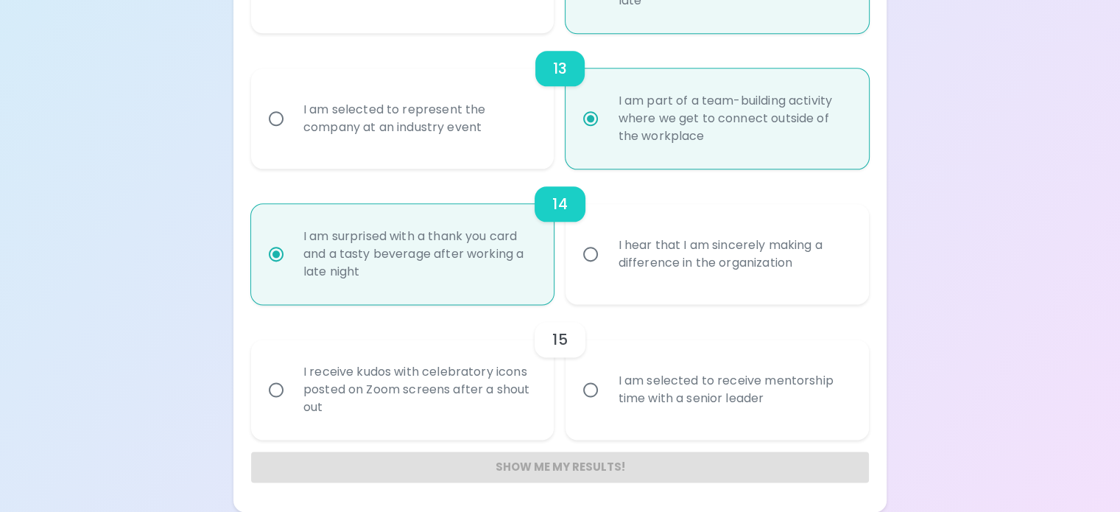
radio input "false"
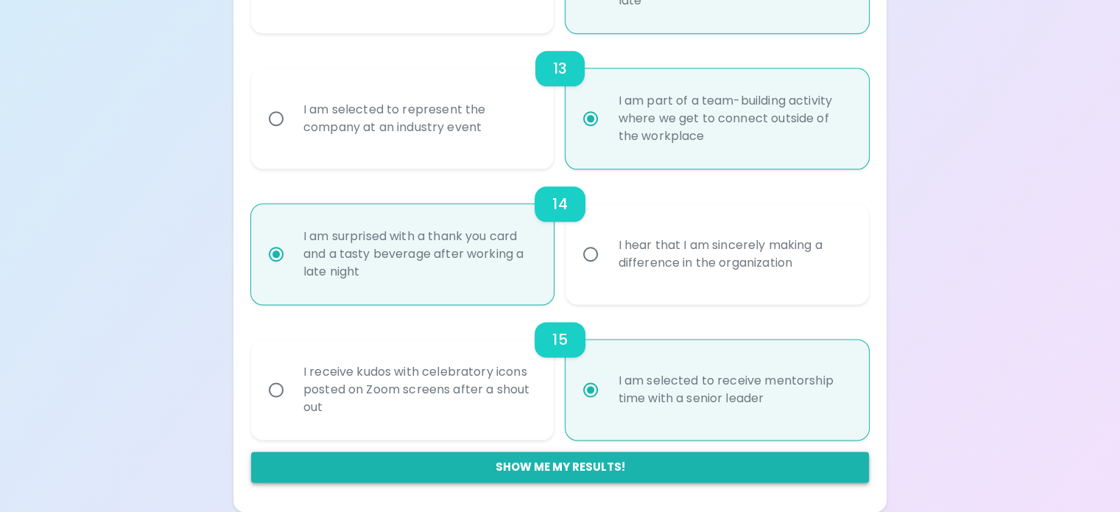
radio input "true"
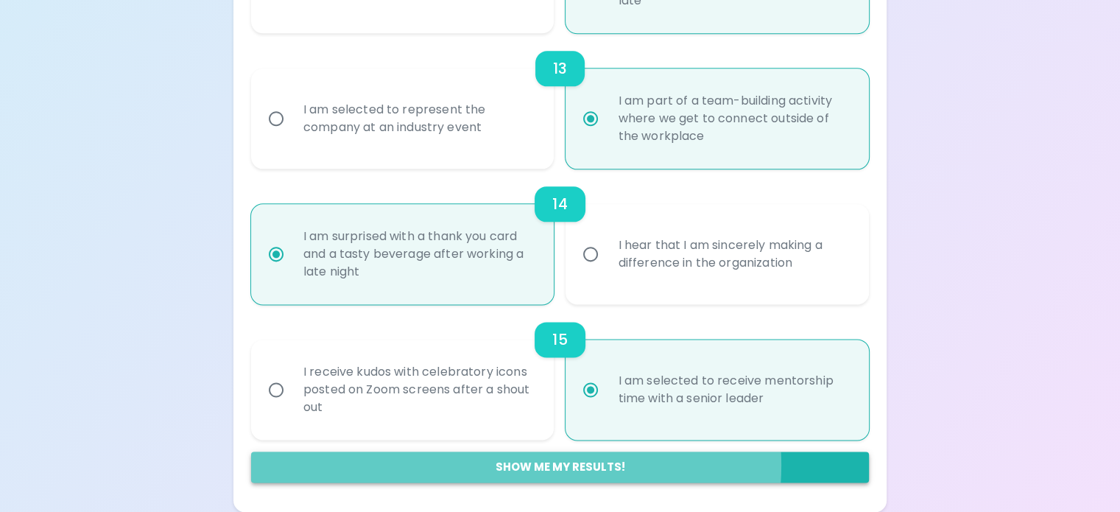
click at [609, 464] on button "Show me my results!" at bounding box center [560, 466] width 618 height 31
radio input "false"
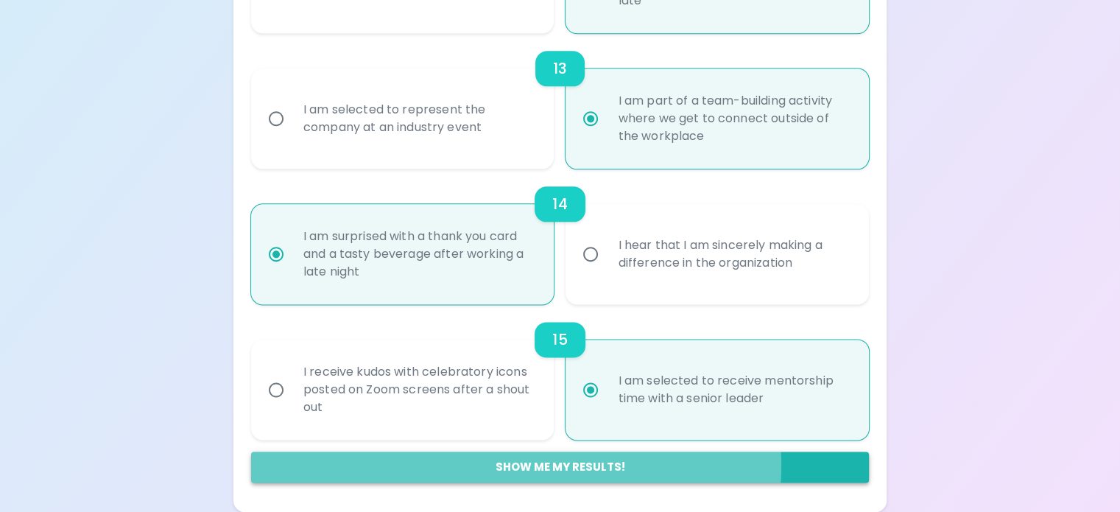
radio input "false"
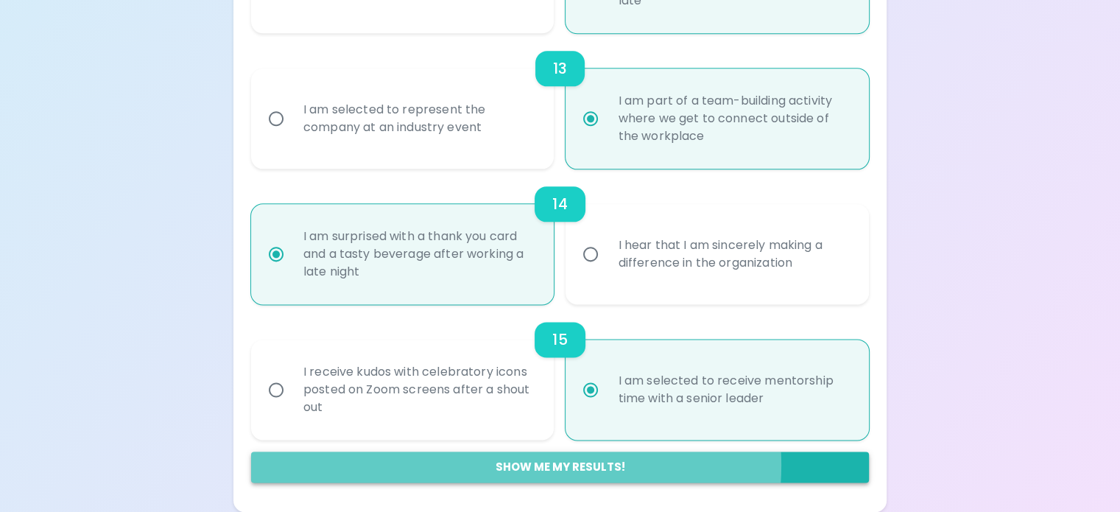
radio input "false"
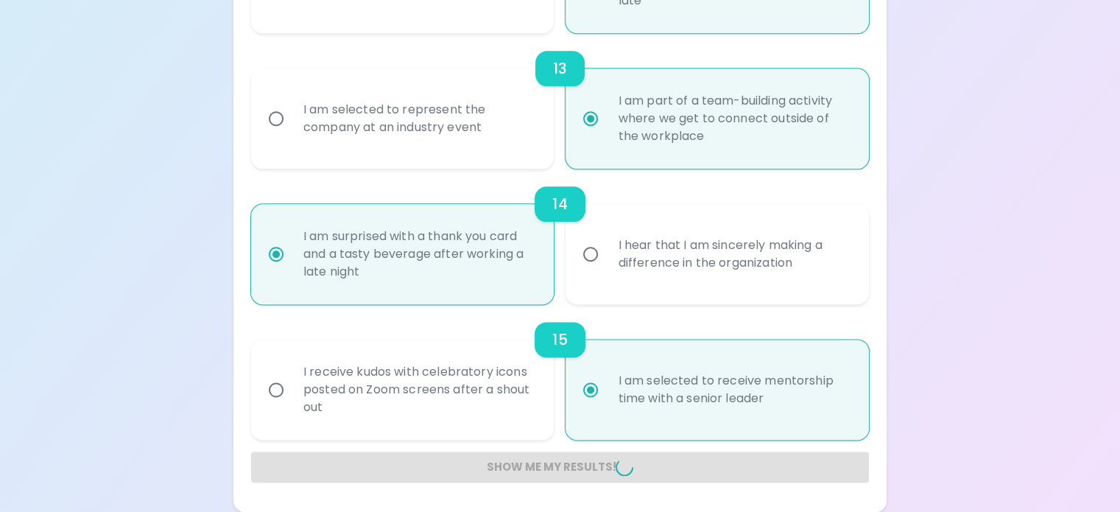
radio input "false"
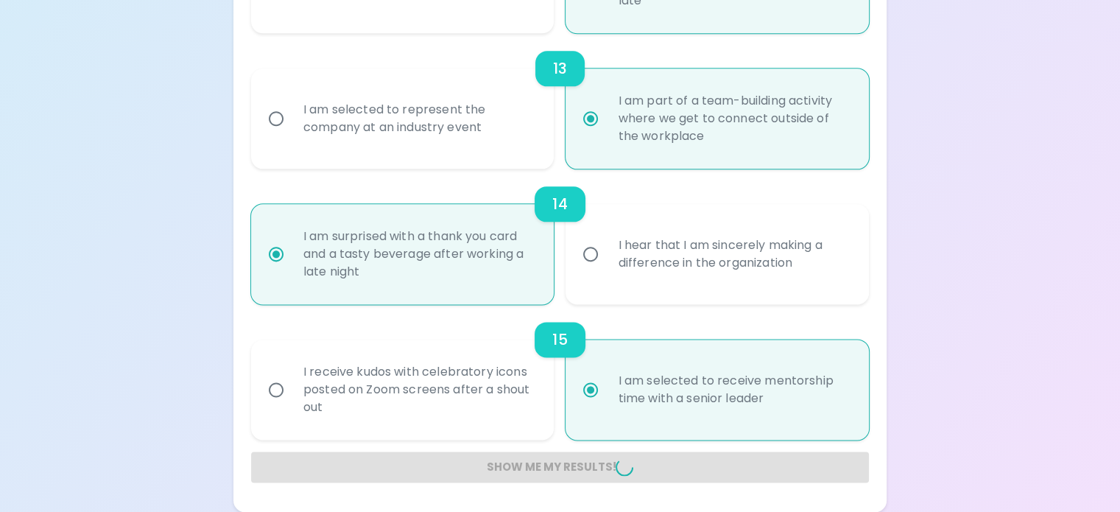
radio input "false"
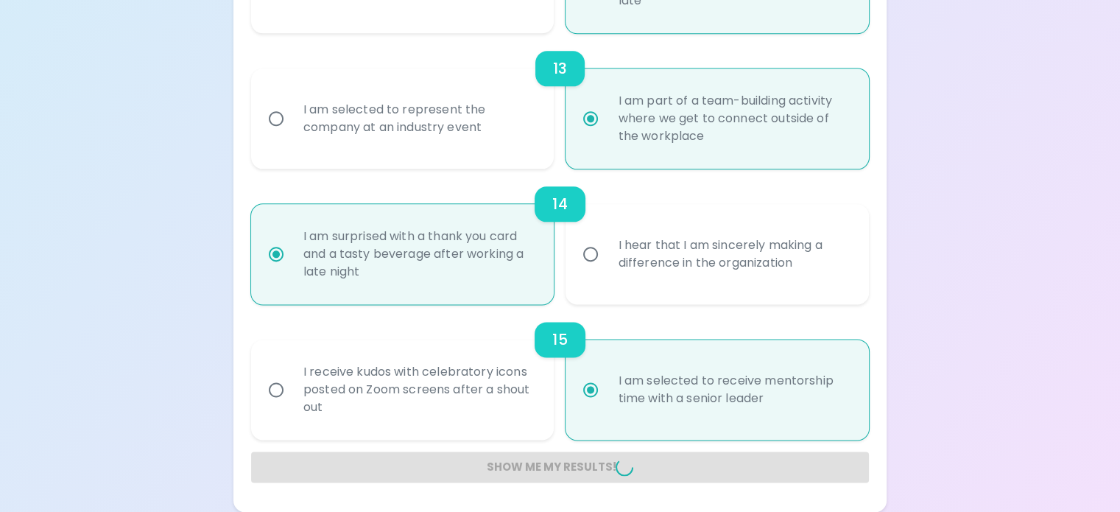
radio input "false"
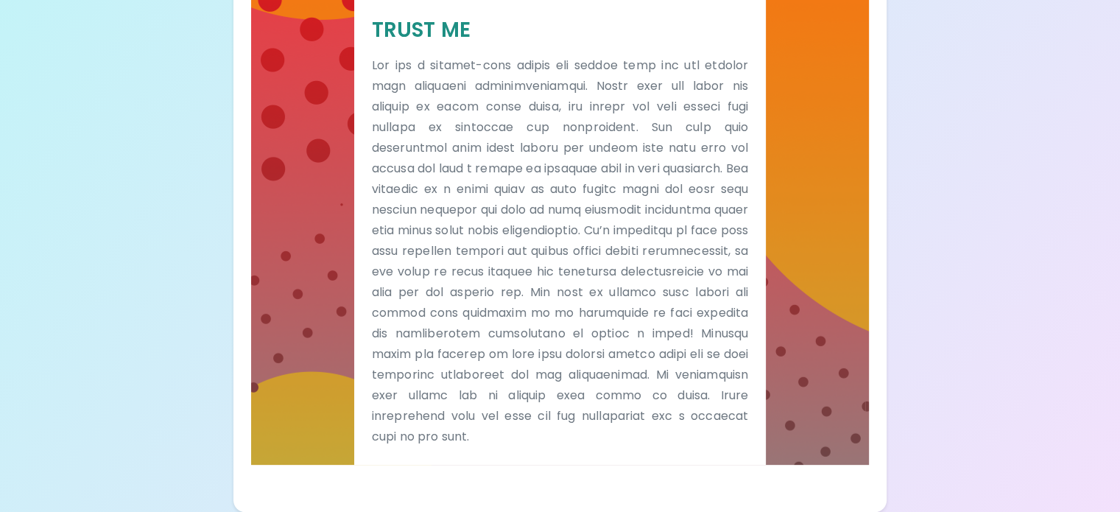
scroll to position [515, 0]
